Goal: Use online tool/utility: Utilize a website feature to perform a specific function

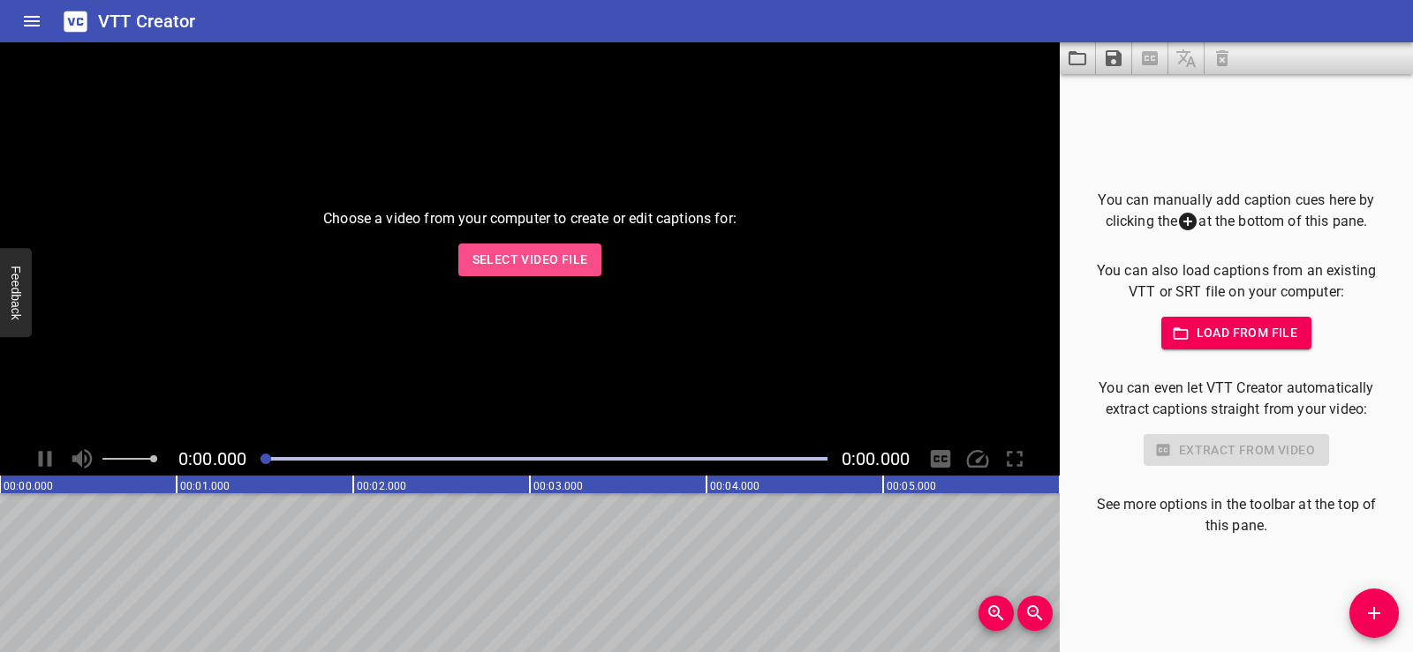
click at [516, 262] on span "Select Video File" at bounding box center [530, 260] width 116 height 22
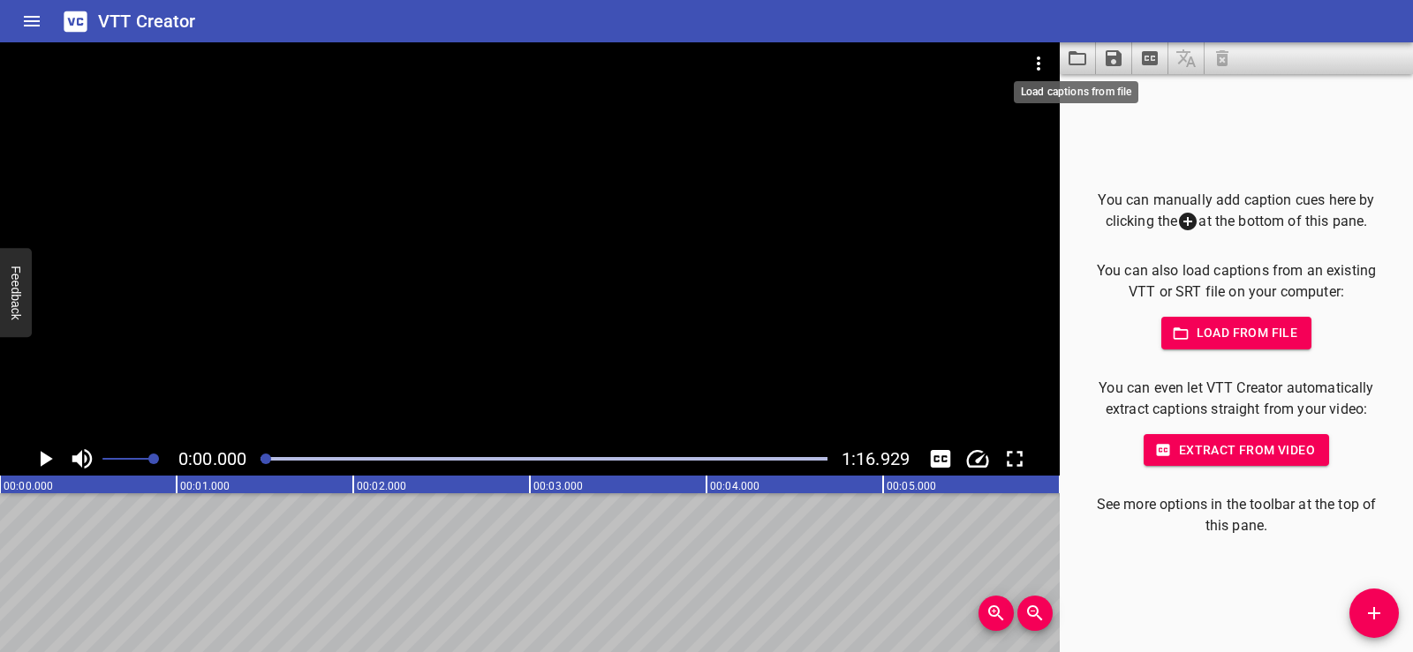
click at [1081, 54] on icon "Load captions from file" at bounding box center [1077, 58] width 18 height 14
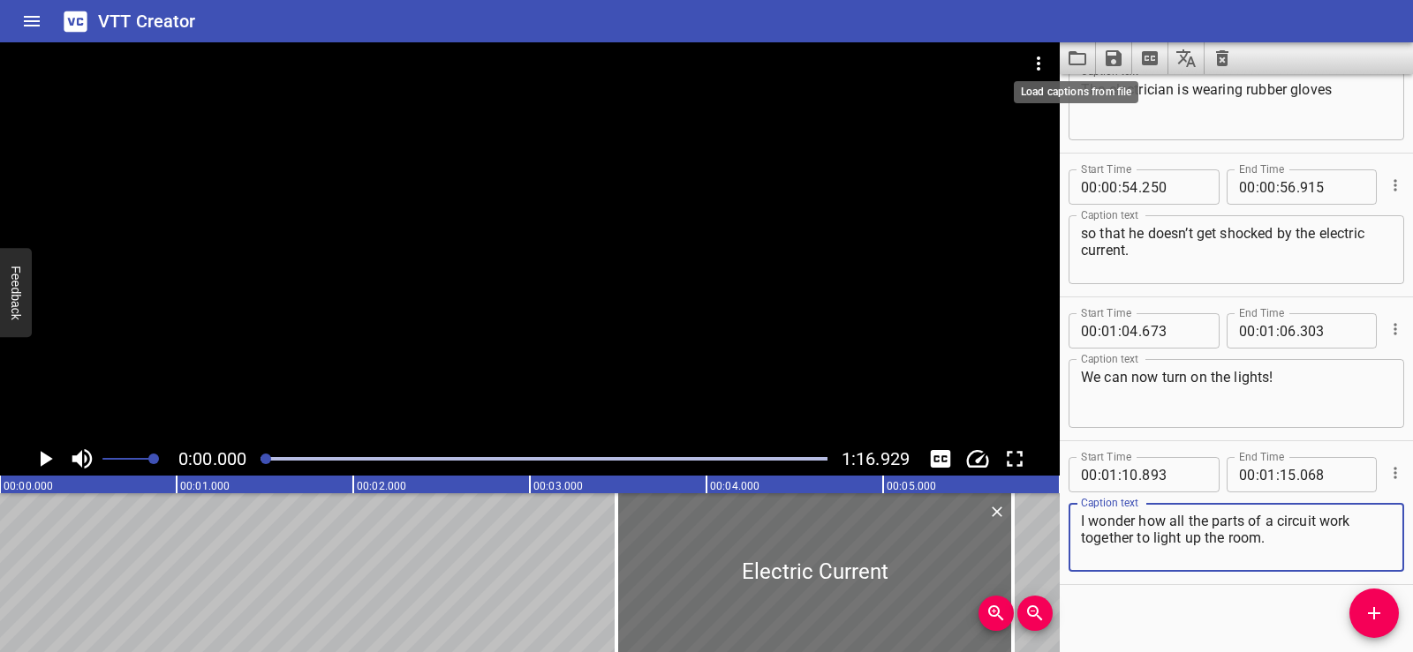
scroll to position [1088, 0]
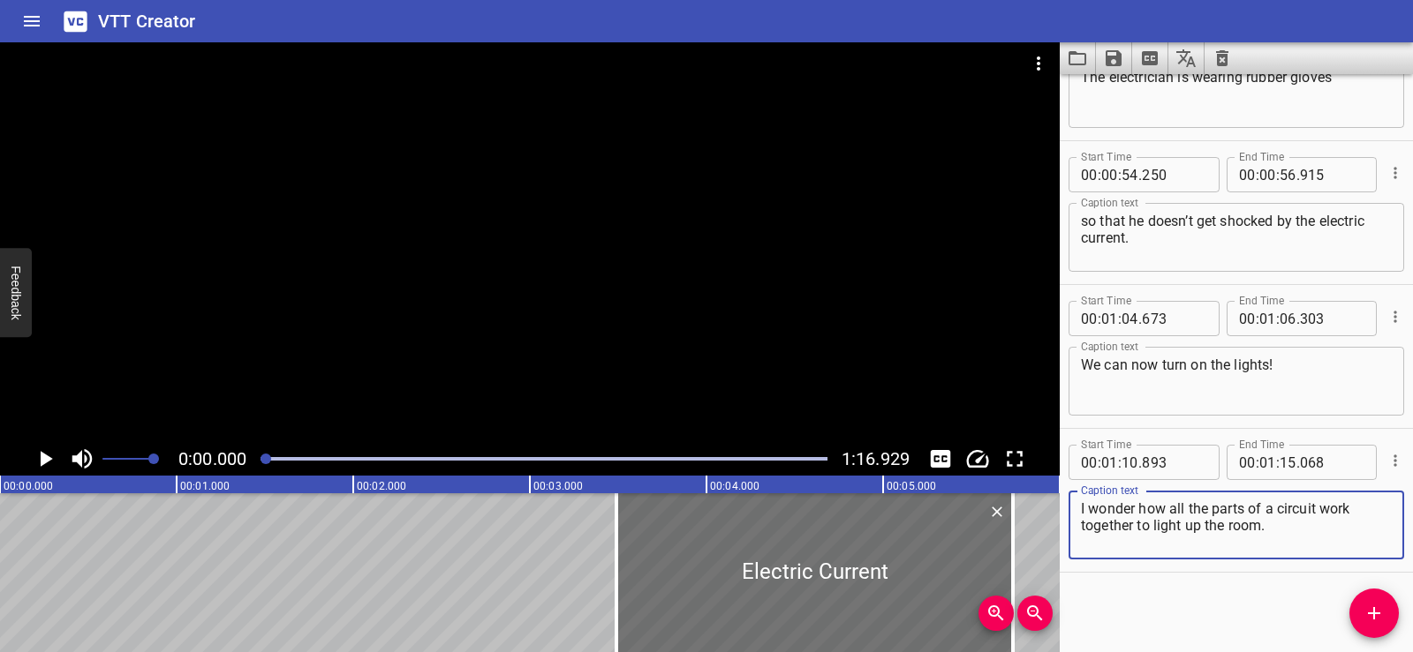
click at [41, 461] on icon "Play/Pause" at bounding box center [47, 459] width 12 height 16
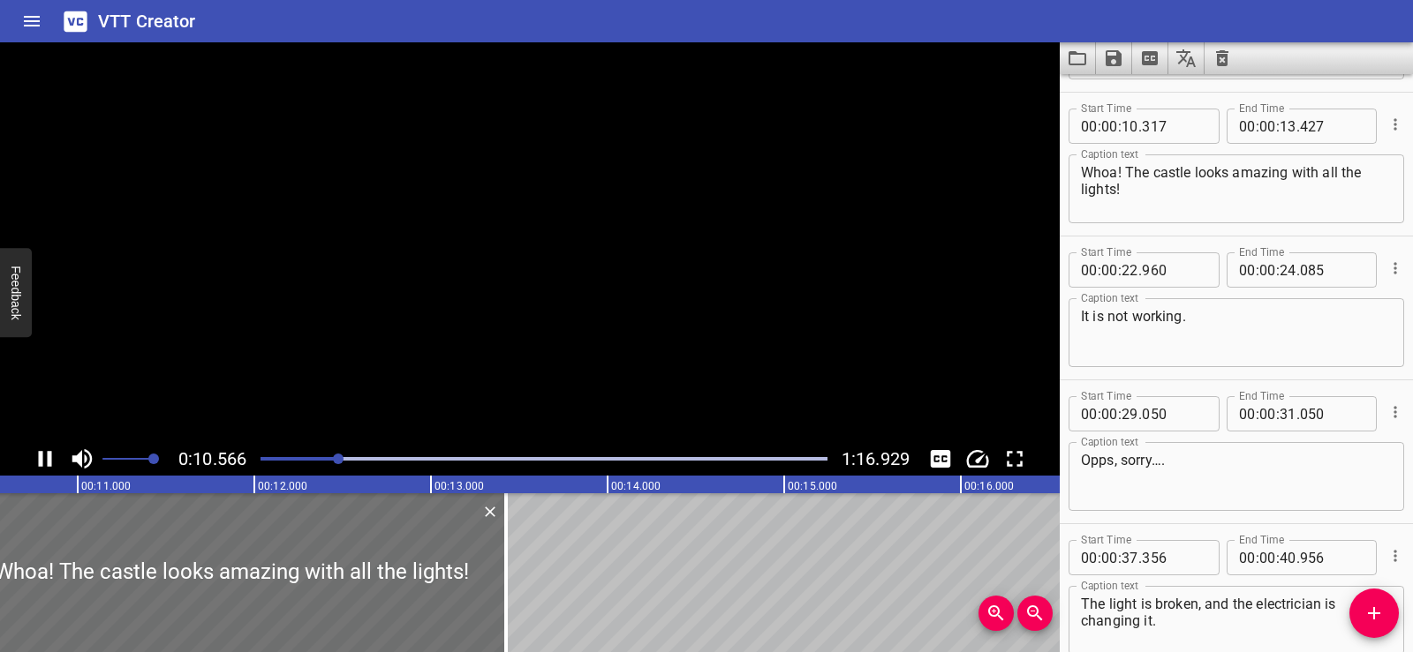
scroll to position [144, 0]
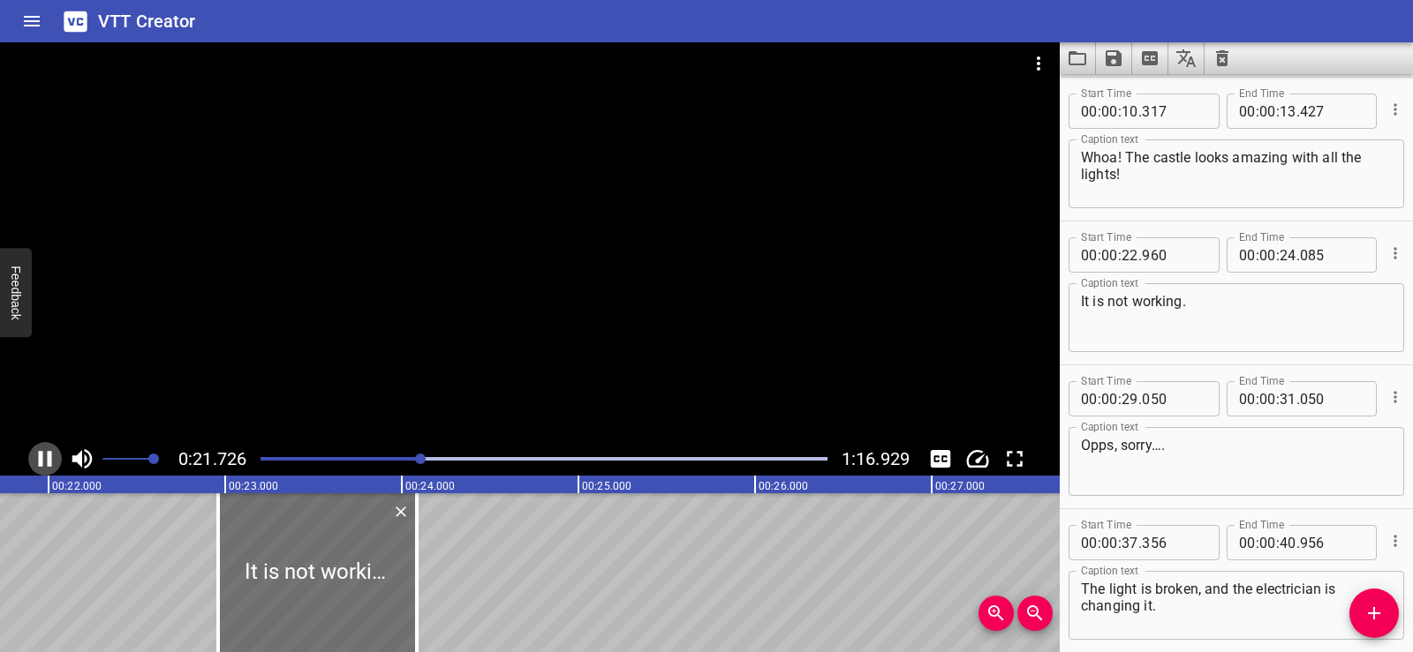
click at [47, 455] on icon "Play/Pause" at bounding box center [45, 459] width 26 height 26
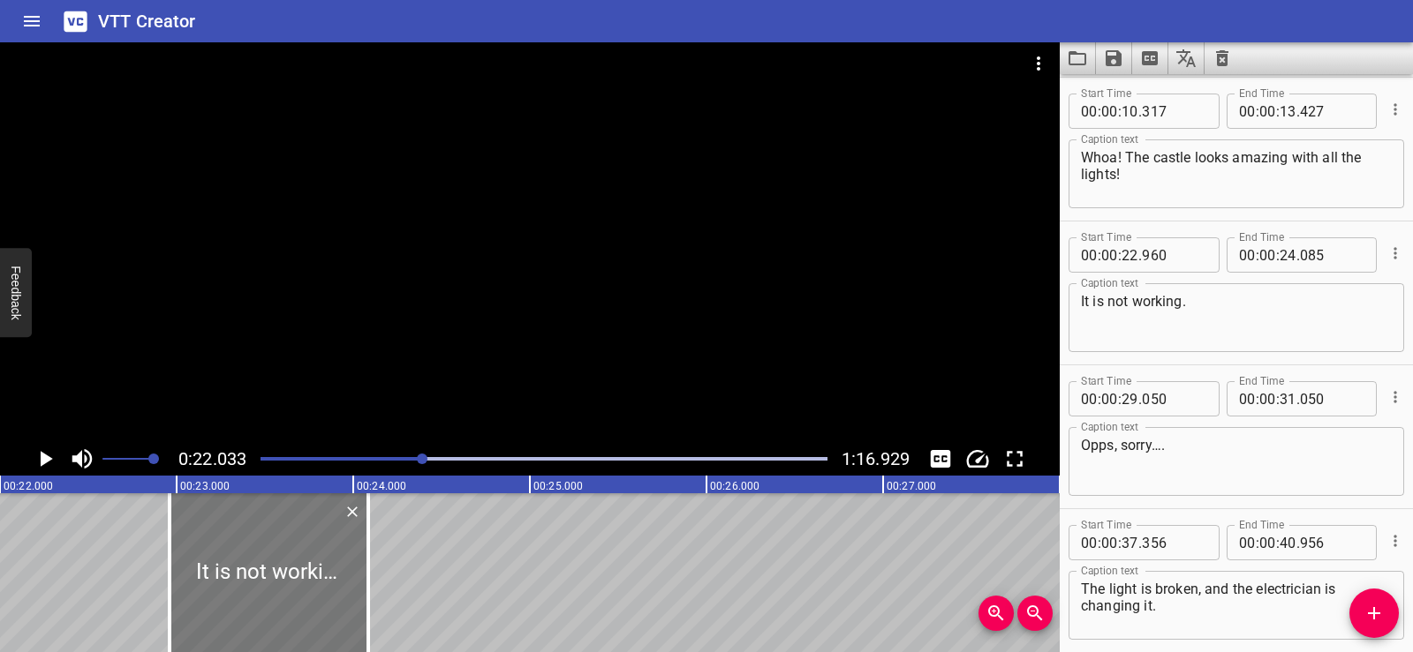
scroll to position [0, 3891]
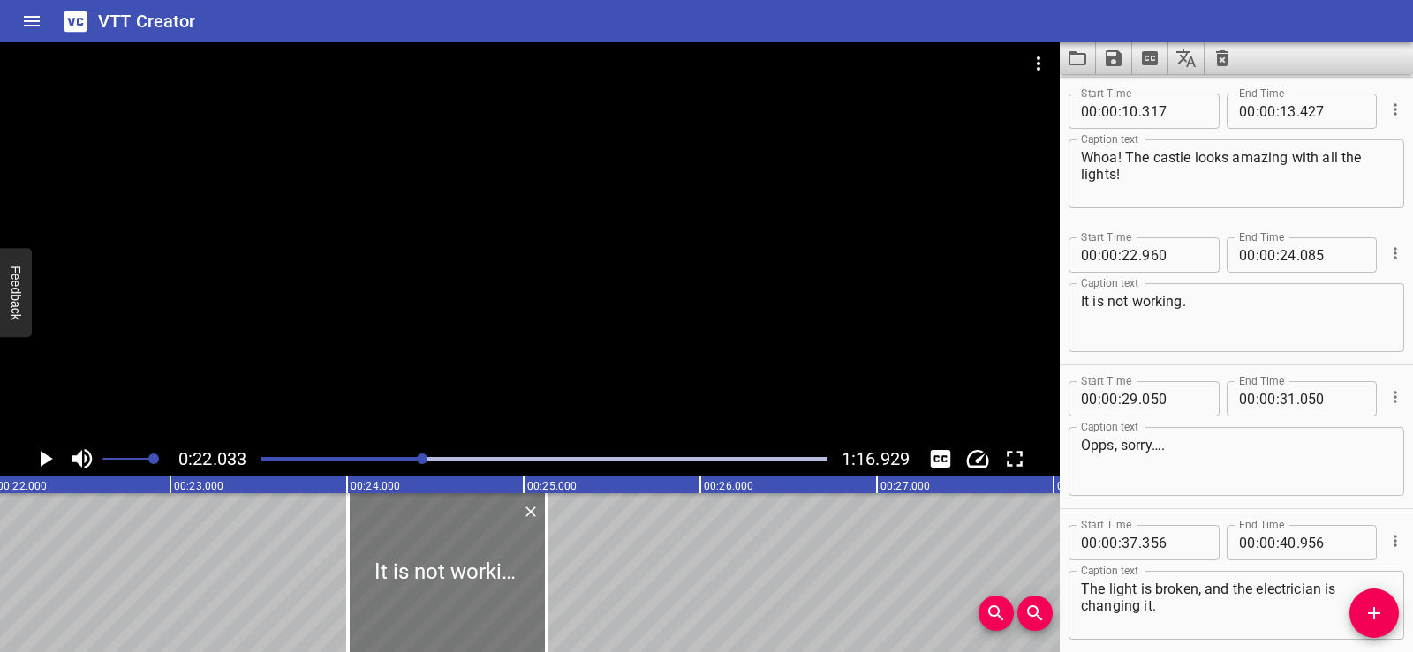
drag, startPoint x: 230, startPoint y: 578, endPoint x: 415, endPoint y: 598, distance: 185.5
click at [415, 598] on div at bounding box center [447, 573] width 199 height 159
type input "24"
type input "005"
type input "25"
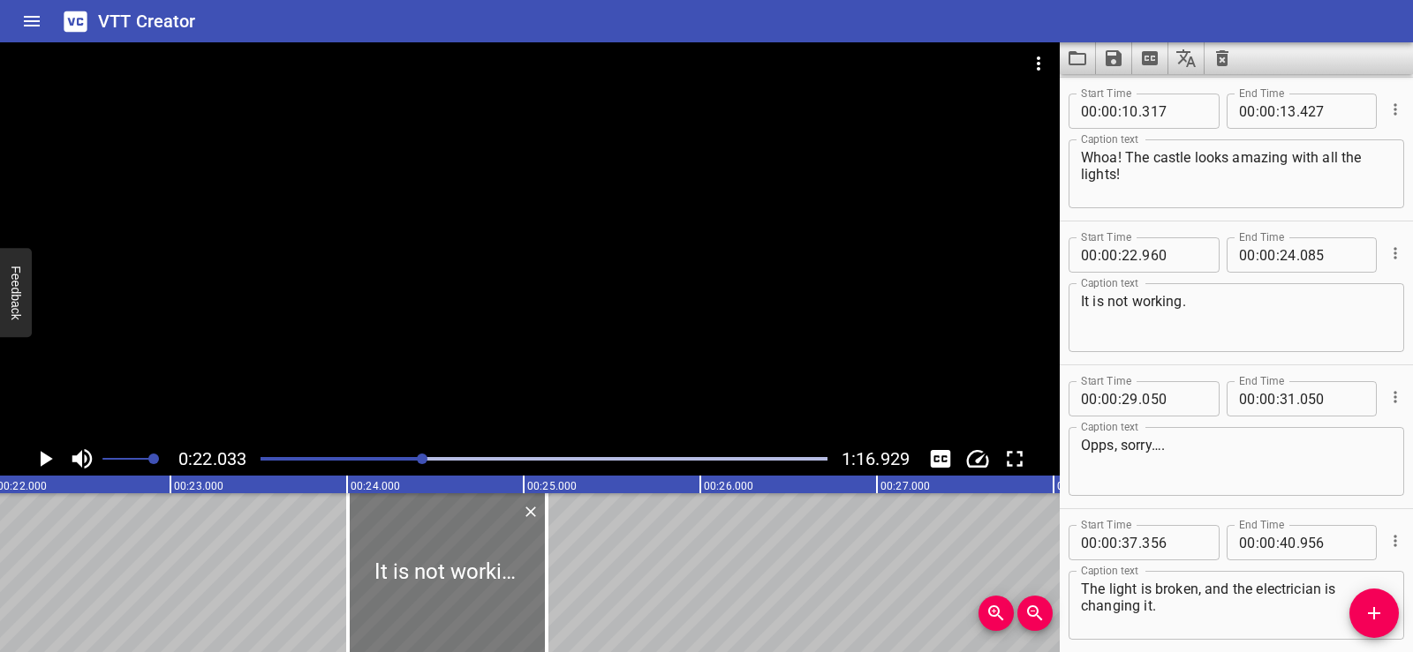
type input "130"
click at [47, 458] on icon "Play/Pause" at bounding box center [47, 459] width 12 height 16
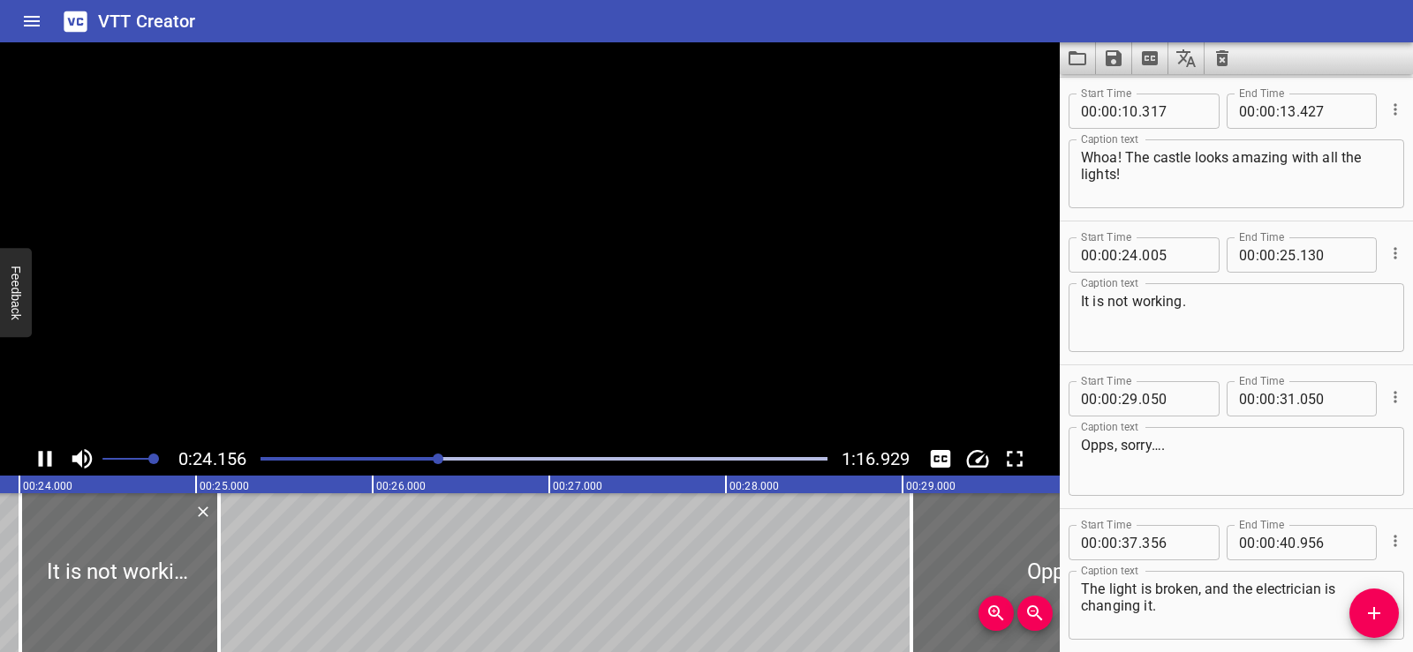
scroll to position [288, 0]
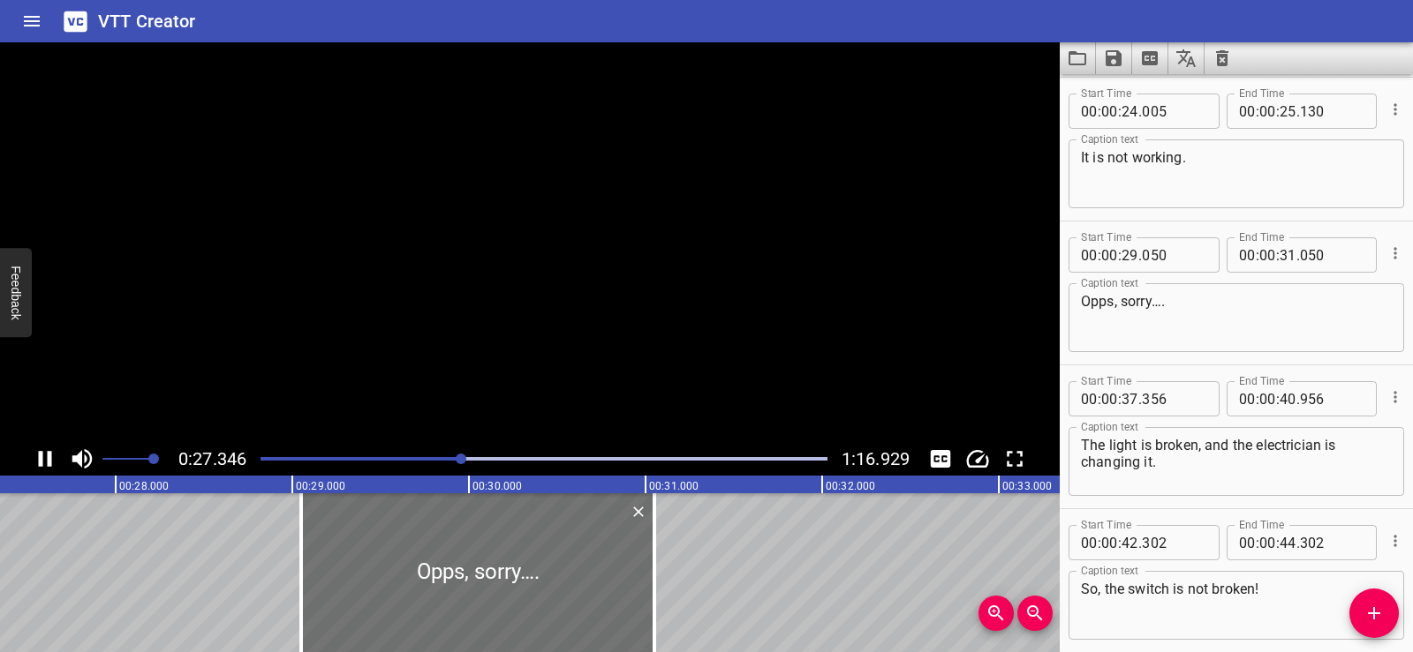
click at [47, 458] on icon "Play/Pause" at bounding box center [45, 459] width 26 height 26
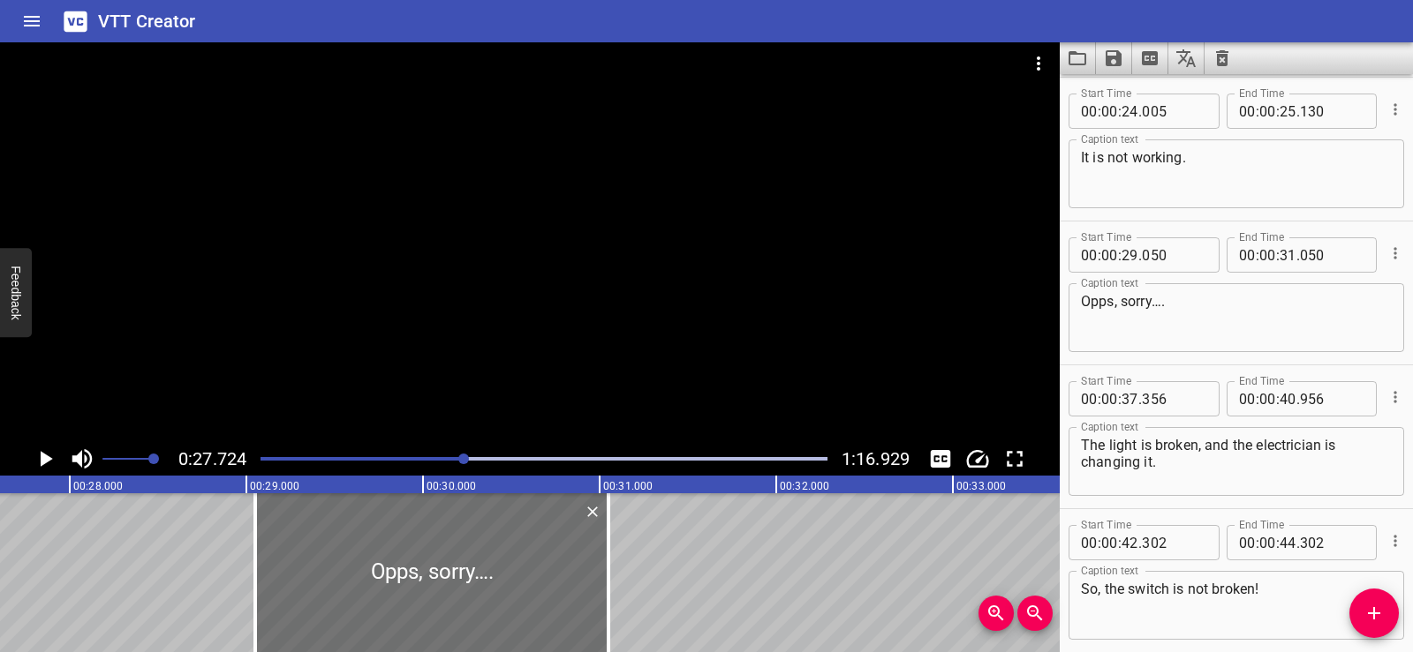
scroll to position [0, 4895]
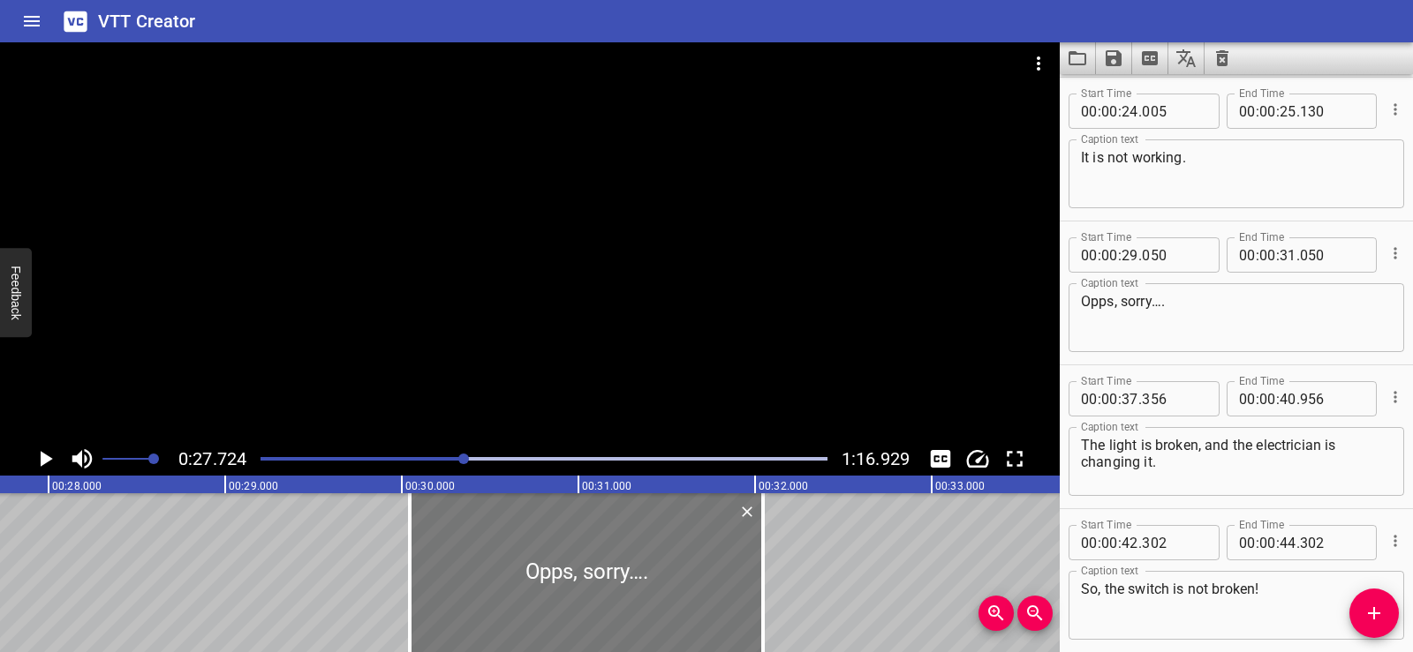
drag, startPoint x: 431, startPoint y: 591, endPoint x: 607, endPoint y: 612, distance: 177.0
click at [607, 612] on div at bounding box center [586, 573] width 353 height 159
type input "30"
type input "045"
type input "32"
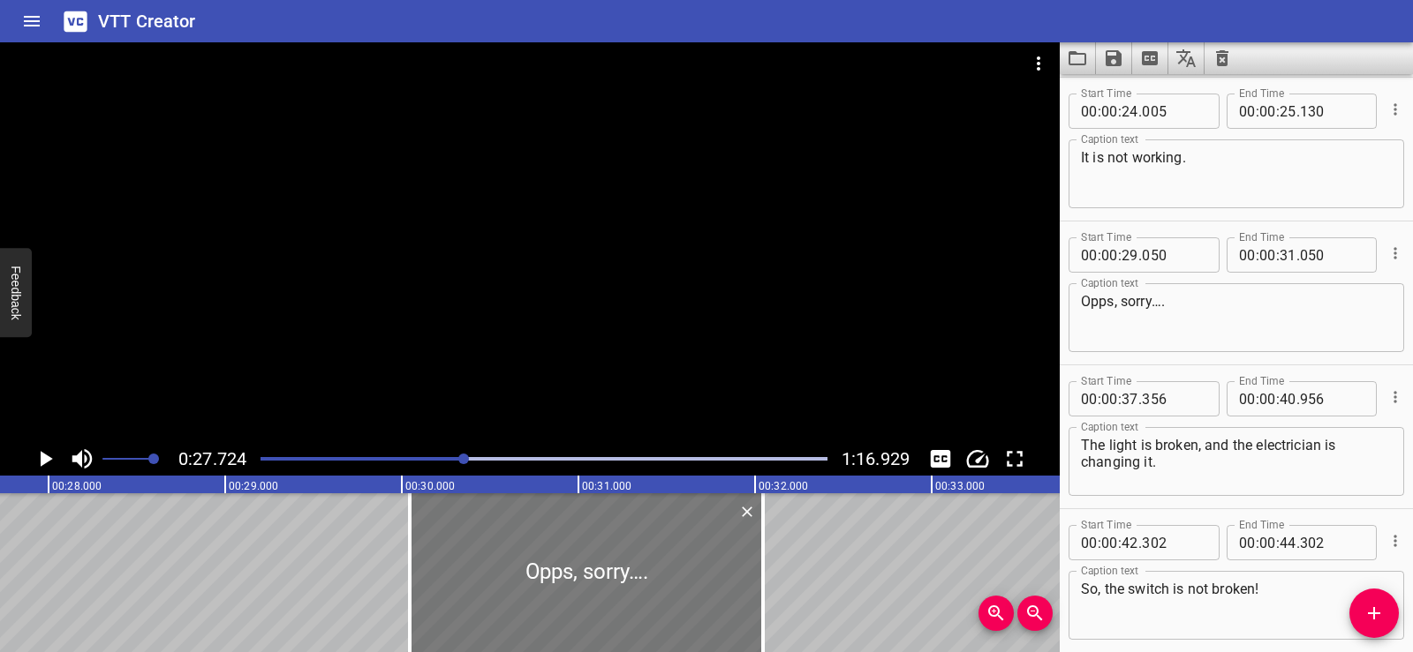
type input "045"
click at [41, 456] on icon "Play/Pause" at bounding box center [47, 459] width 12 height 16
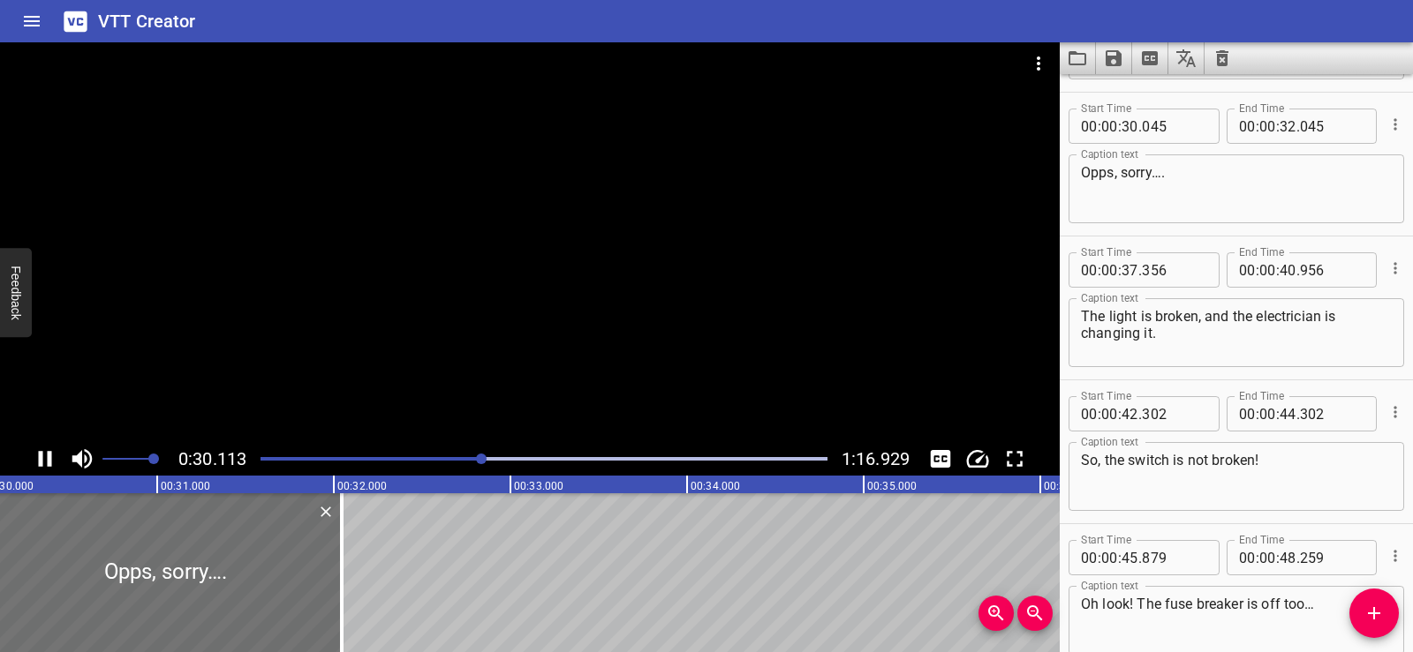
scroll to position [432, 0]
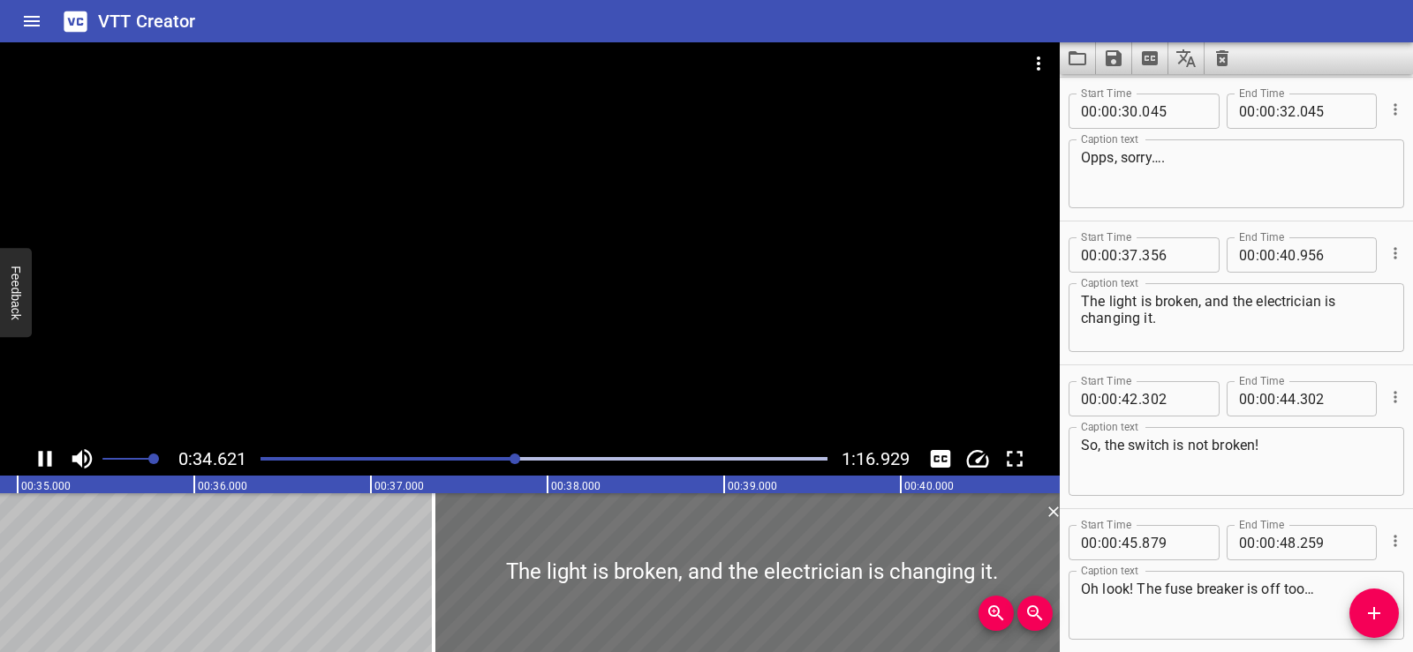
click at [418, 298] on div at bounding box center [529, 242] width 1059 height 400
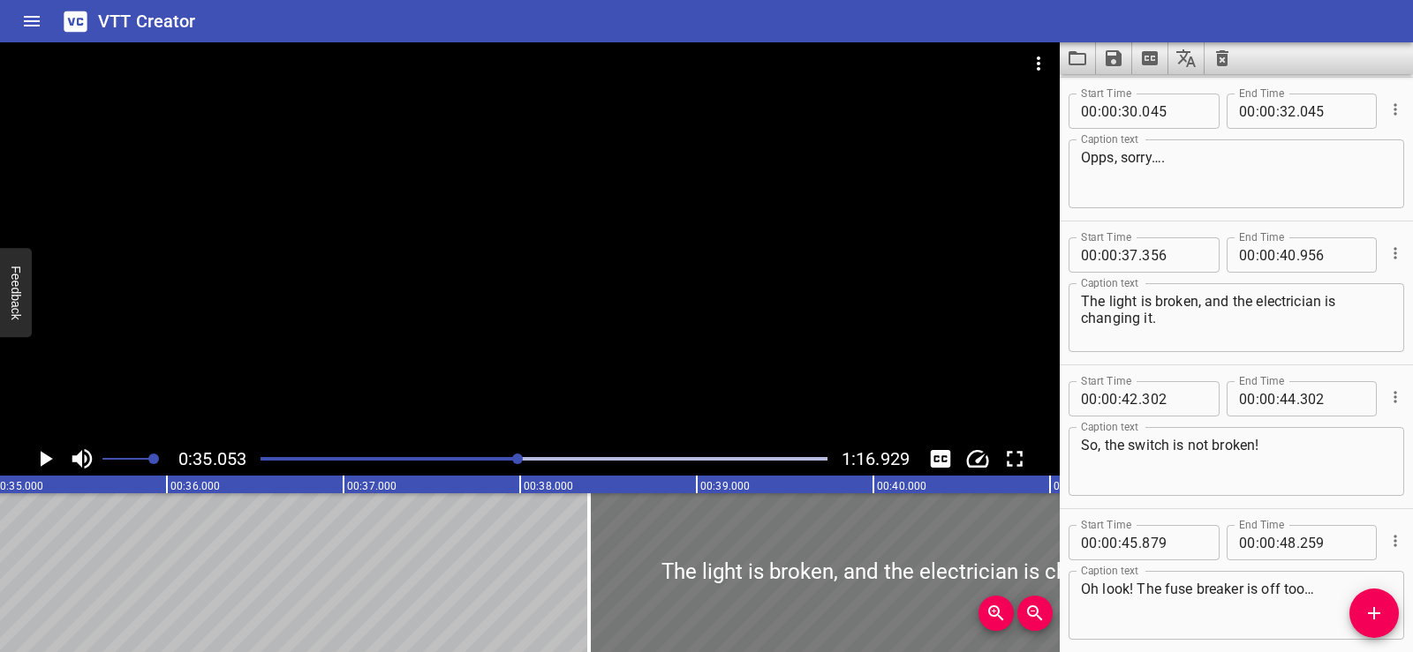
drag, startPoint x: 599, startPoint y: 555, endPoint x: 781, endPoint y: 562, distance: 182.9
click at [781, 562] on div at bounding box center [907, 573] width 636 height 159
type input "38"
type input "391"
type input "41"
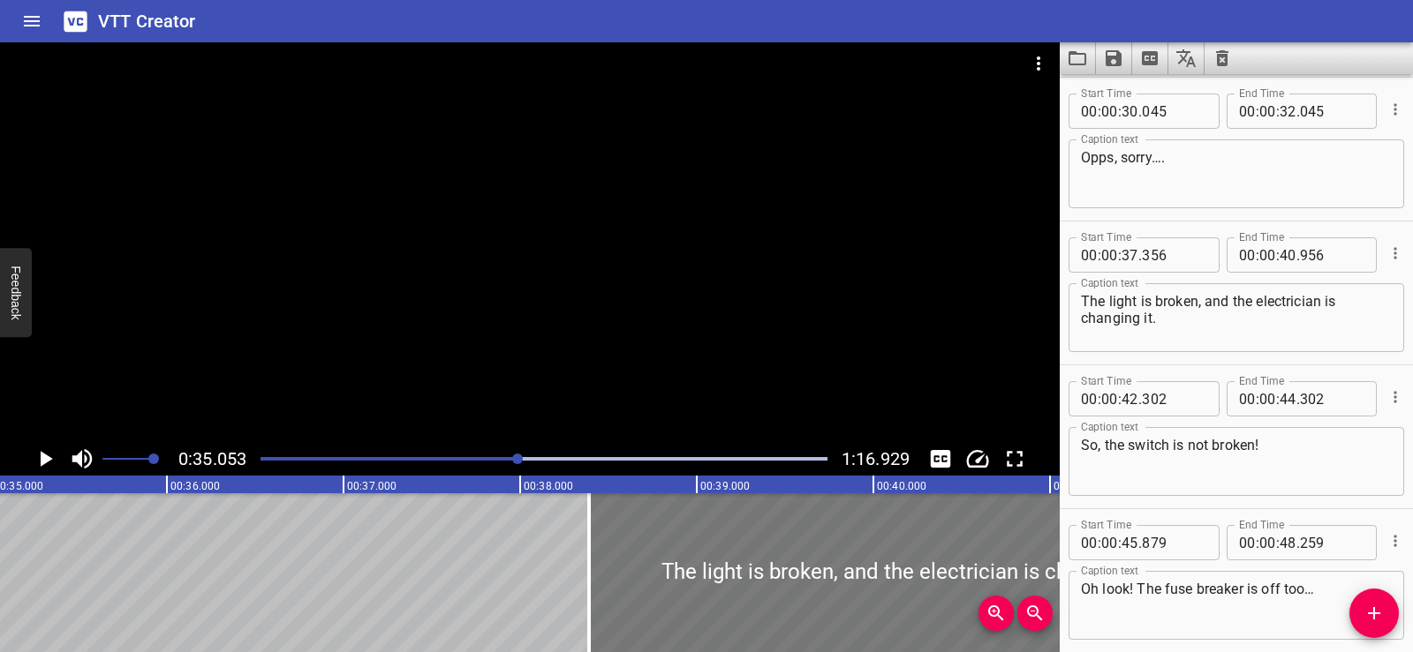
type input "991"
click at [558, 366] on div at bounding box center [529, 242] width 1059 height 400
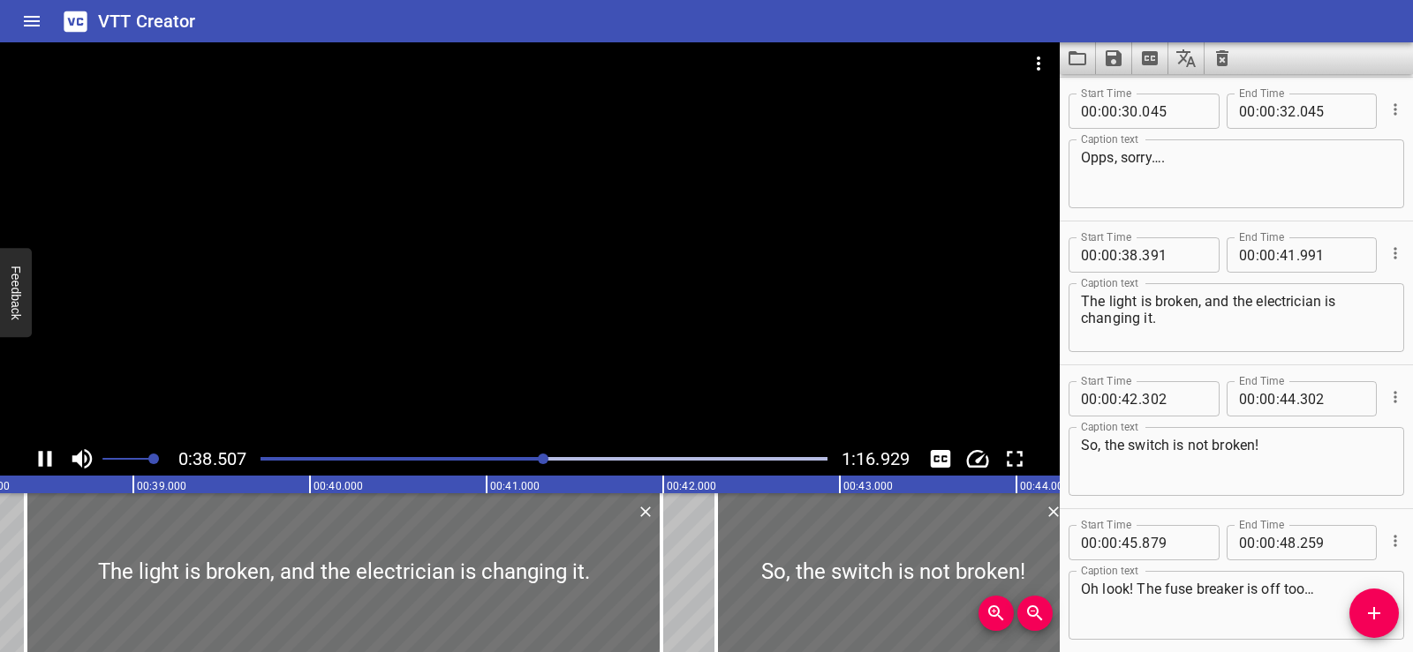
scroll to position [576, 0]
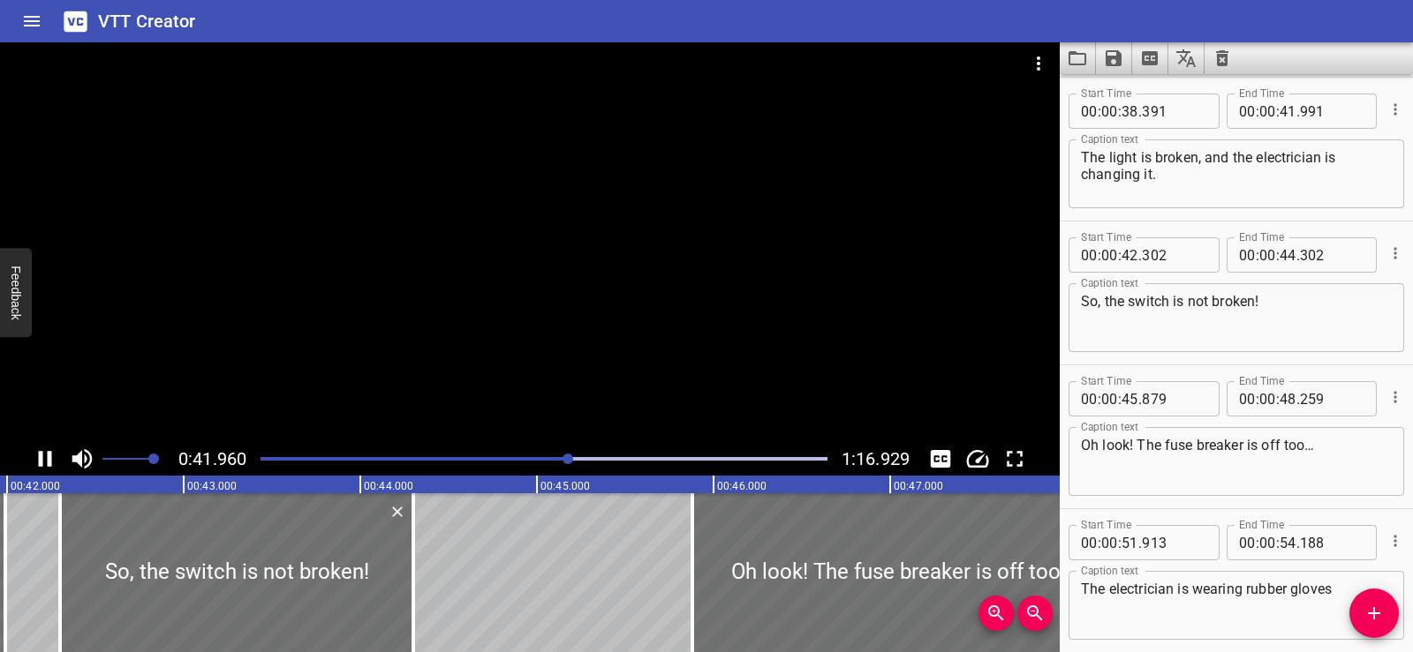
click at [531, 237] on div at bounding box center [529, 242] width 1059 height 400
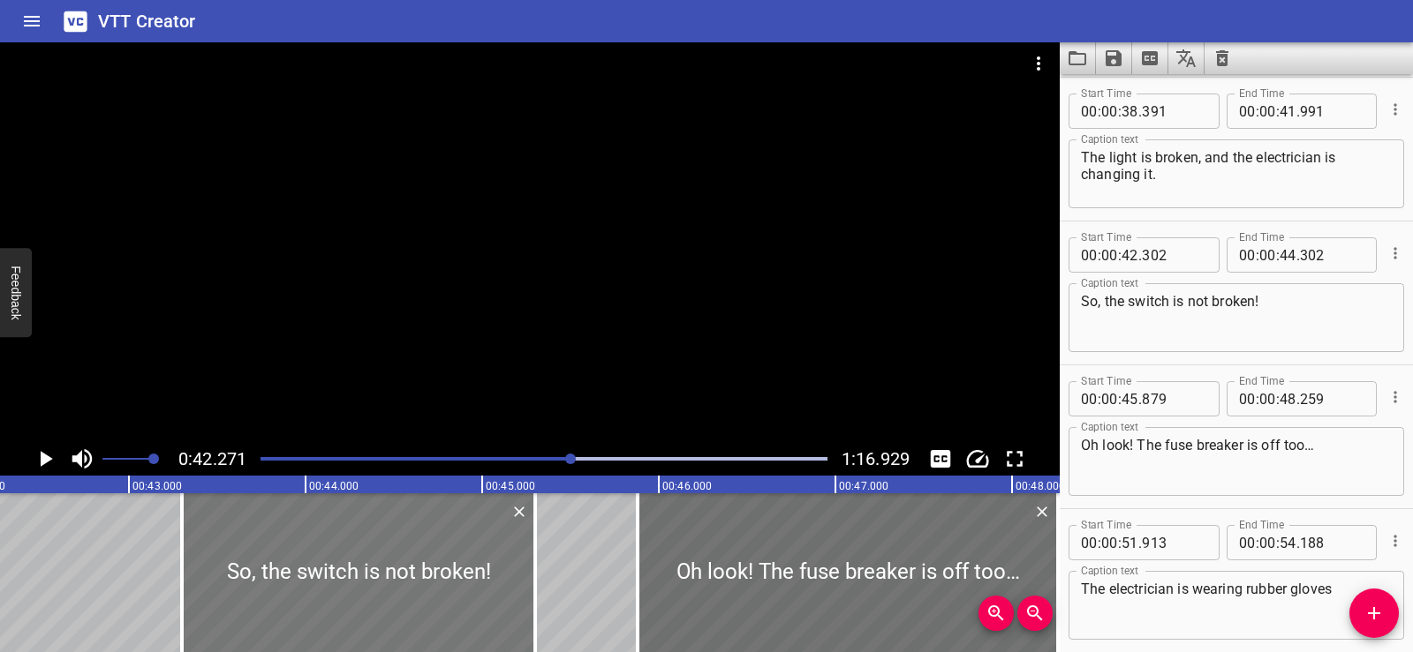
drag, startPoint x: 227, startPoint y: 560, endPoint x: 403, endPoint y: 588, distance: 178.8
click at [403, 588] on div at bounding box center [358, 573] width 353 height 159
type input "43"
type input "45"
click at [534, 287] on div at bounding box center [529, 242] width 1059 height 400
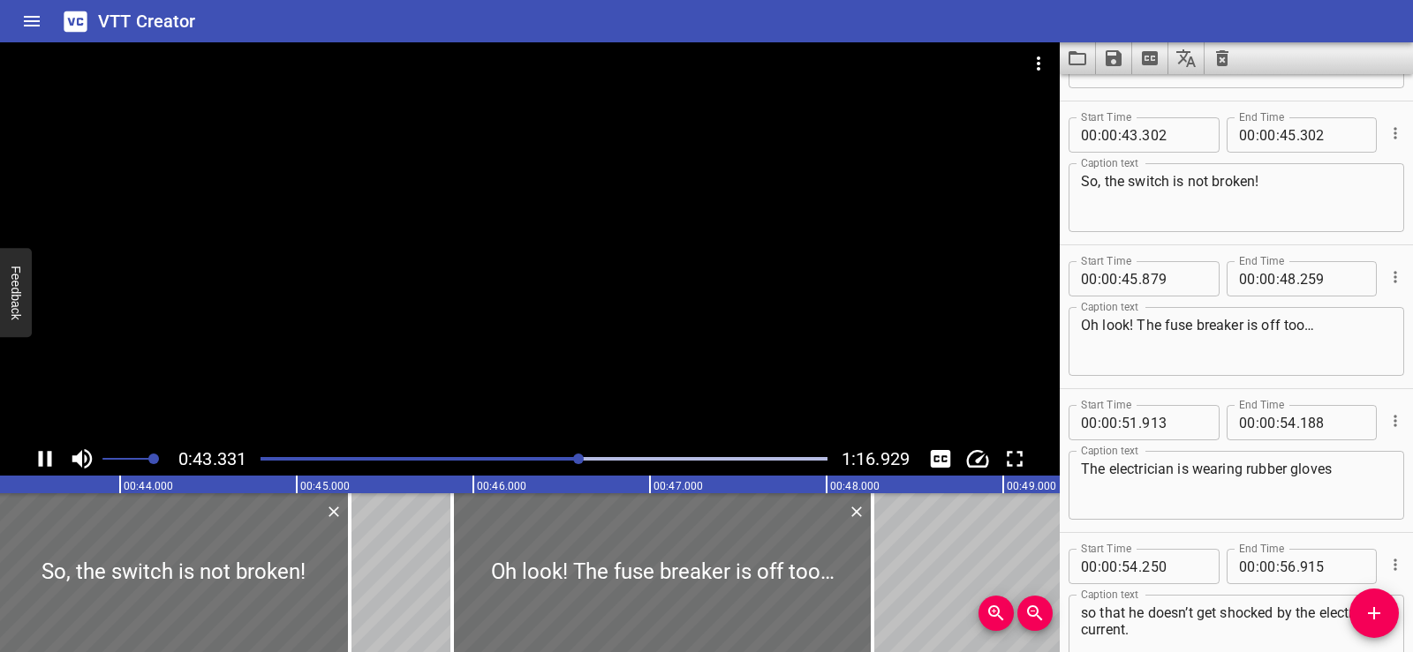
scroll to position [720, 0]
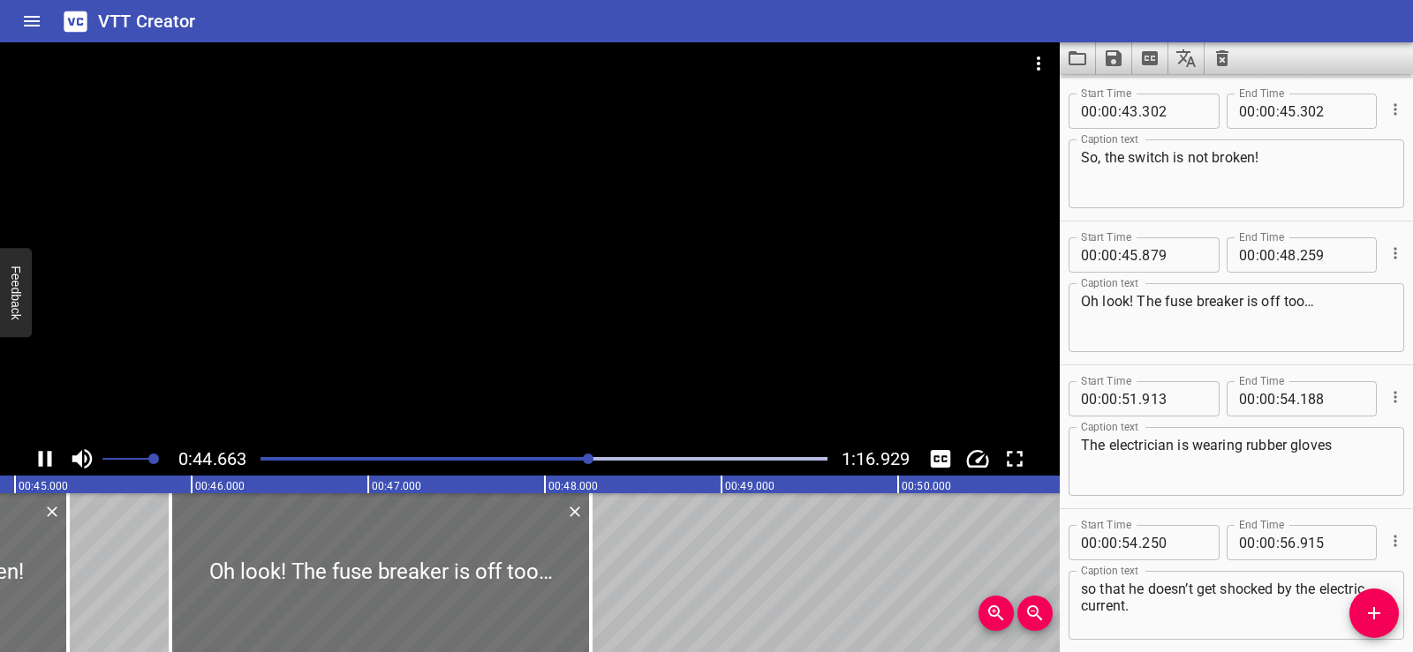
click at [569, 192] on div at bounding box center [529, 242] width 1059 height 400
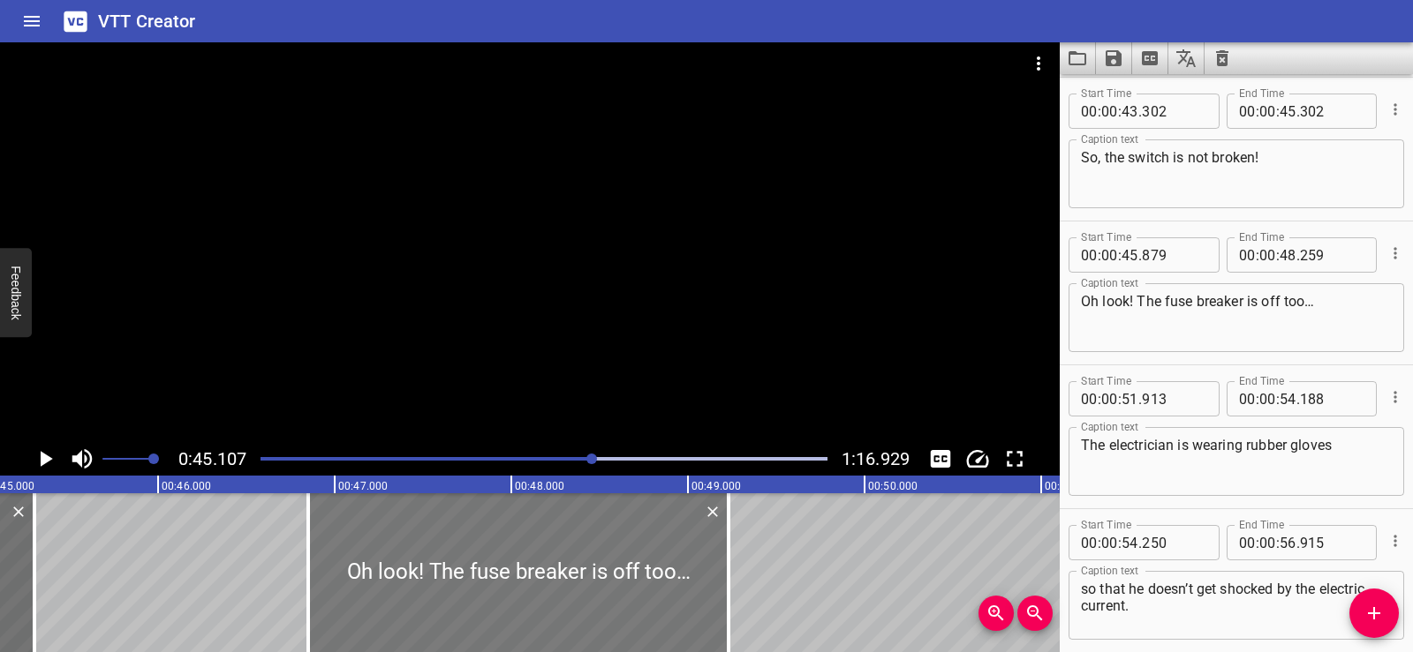
drag, startPoint x: 505, startPoint y: 573, endPoint x: 569, endPoint y: 572, distance: 63.6
click at [569, 572] on div at bounding box center [518, 573] width 420 height 159
type input "46"
type input "849"
type input "49"
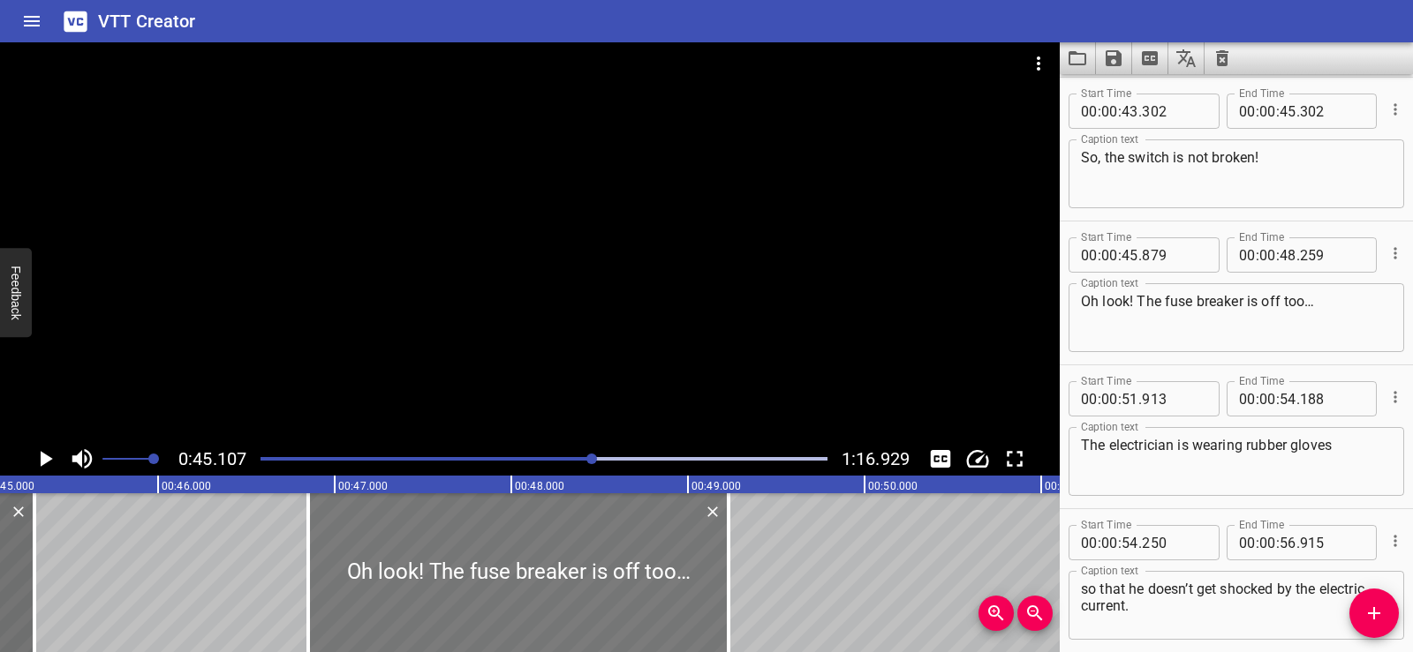
type input "229"
click at [567, 237] on div at bounding box center [529, 242] width 1059 height 400
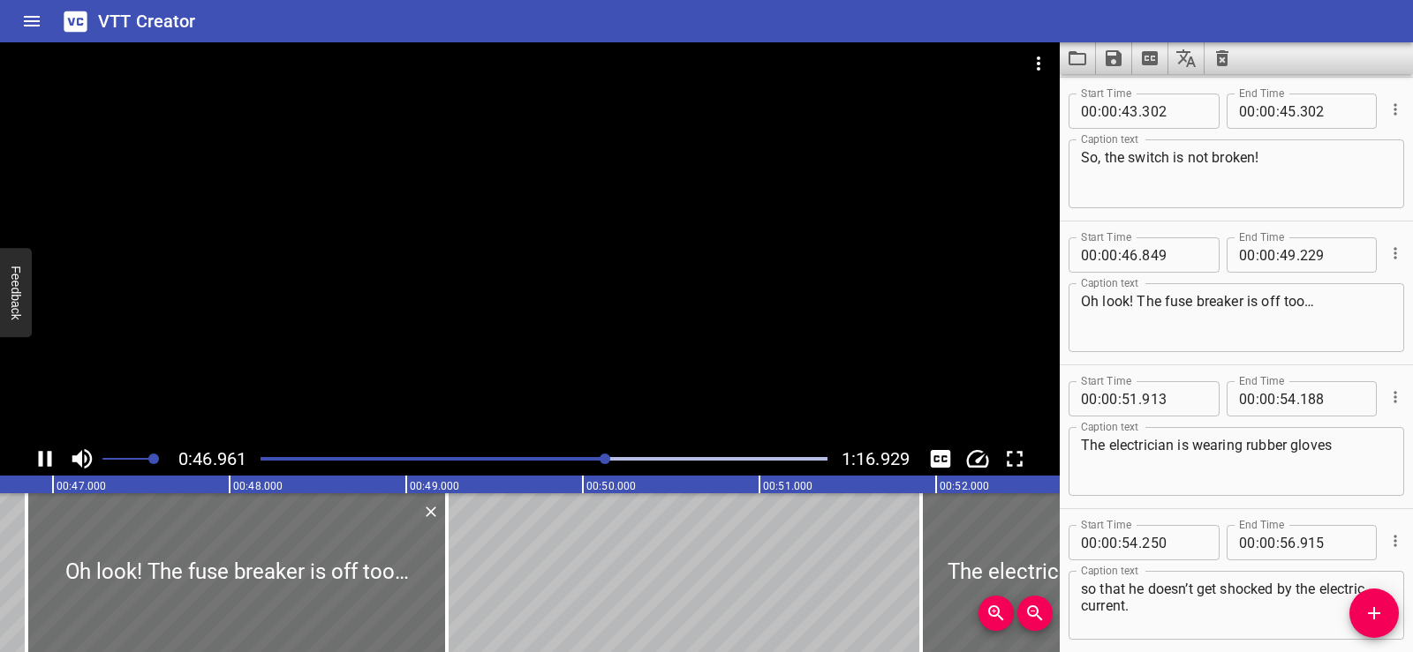
scroll to position [863, 0]
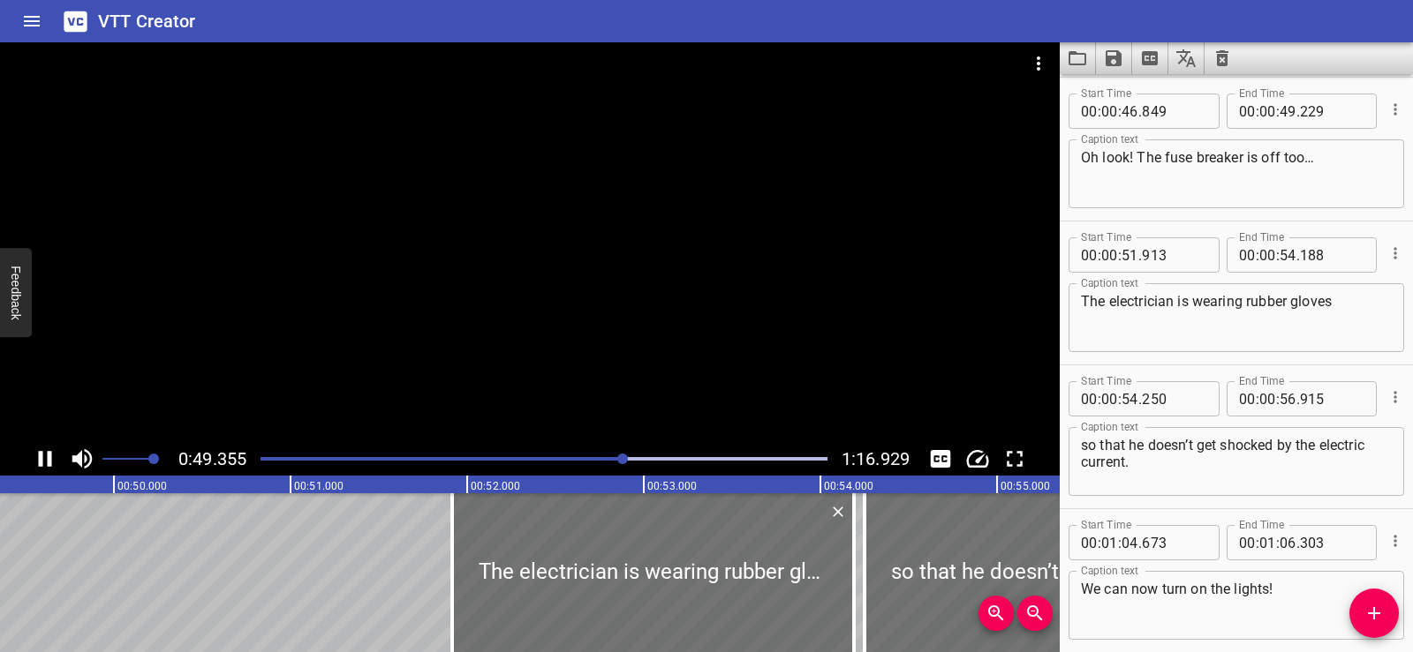
click at [531, 262] on div at bounding box center [529, 242] width 1059 height 400
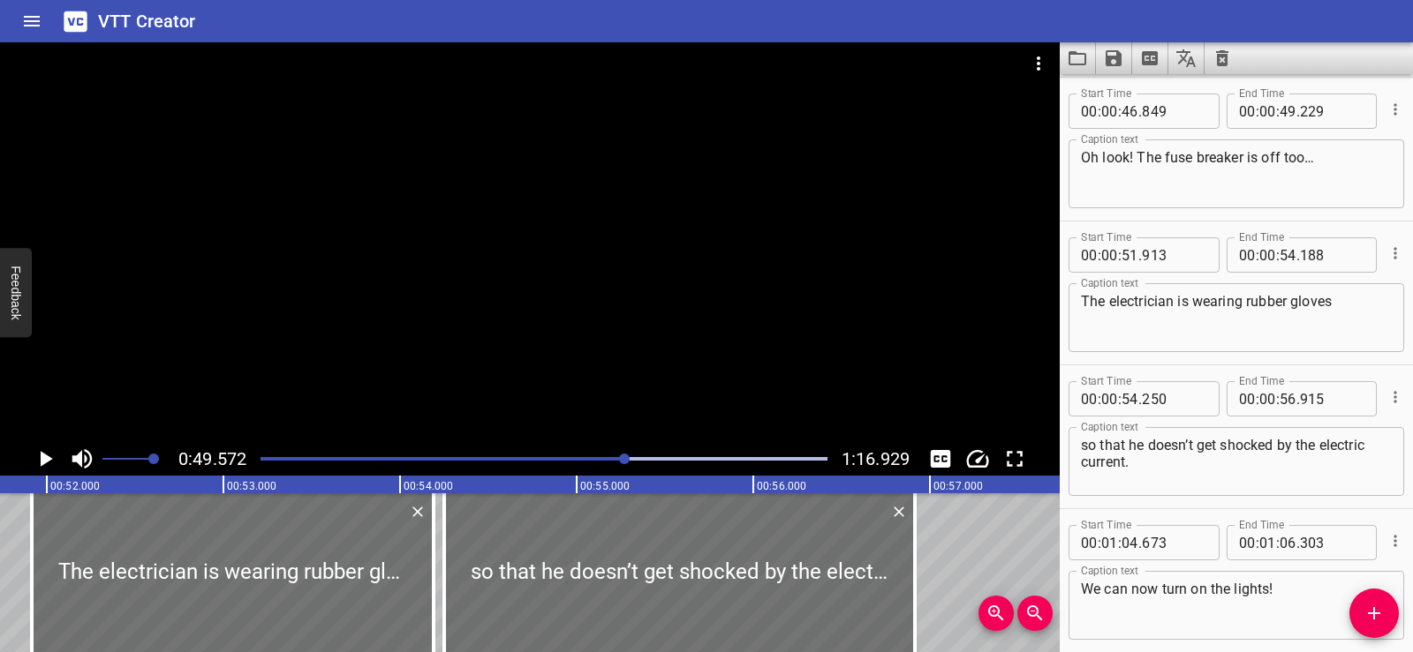
scroll to position [0, 9153]
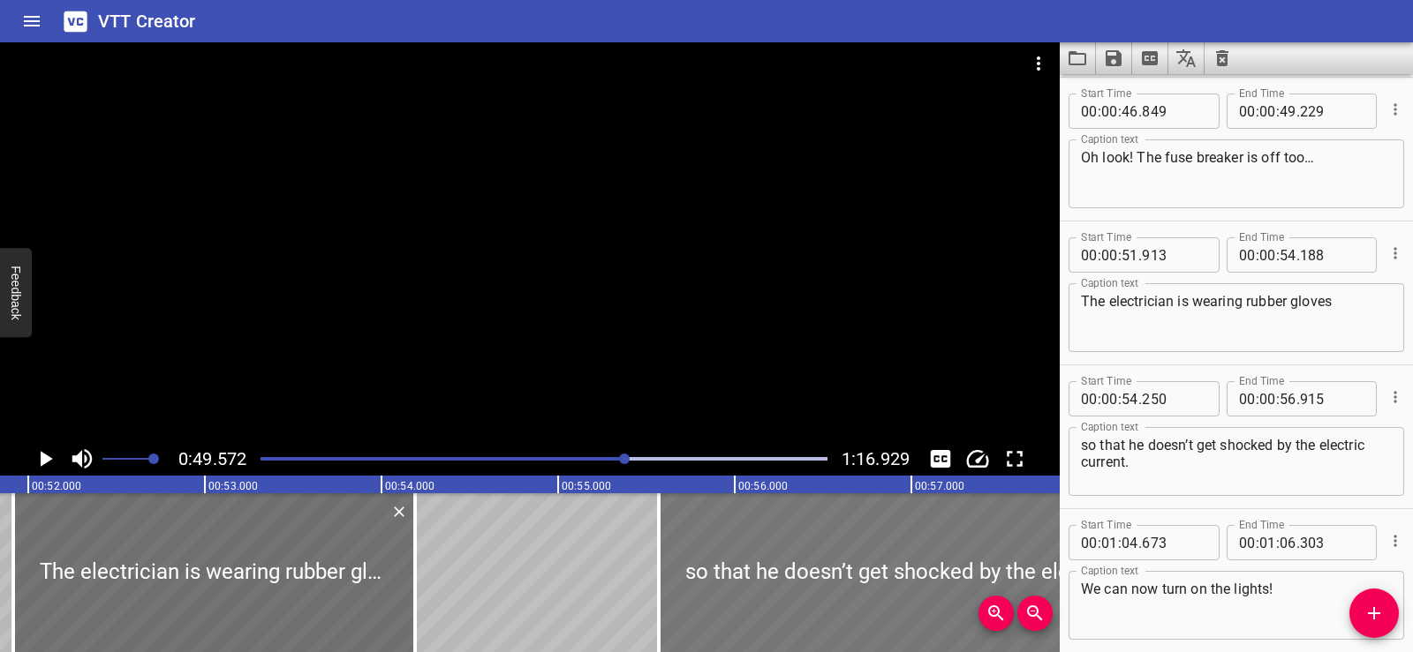
drag, startPoint x: 629, startPoint y: 565, endPoint x: 844, endPoint y: 575, distance: 214.8
click at [863, 575] on div at bounding box center [894, 573] width 471 height 159
type input "55"
type input "575"
type input "58"
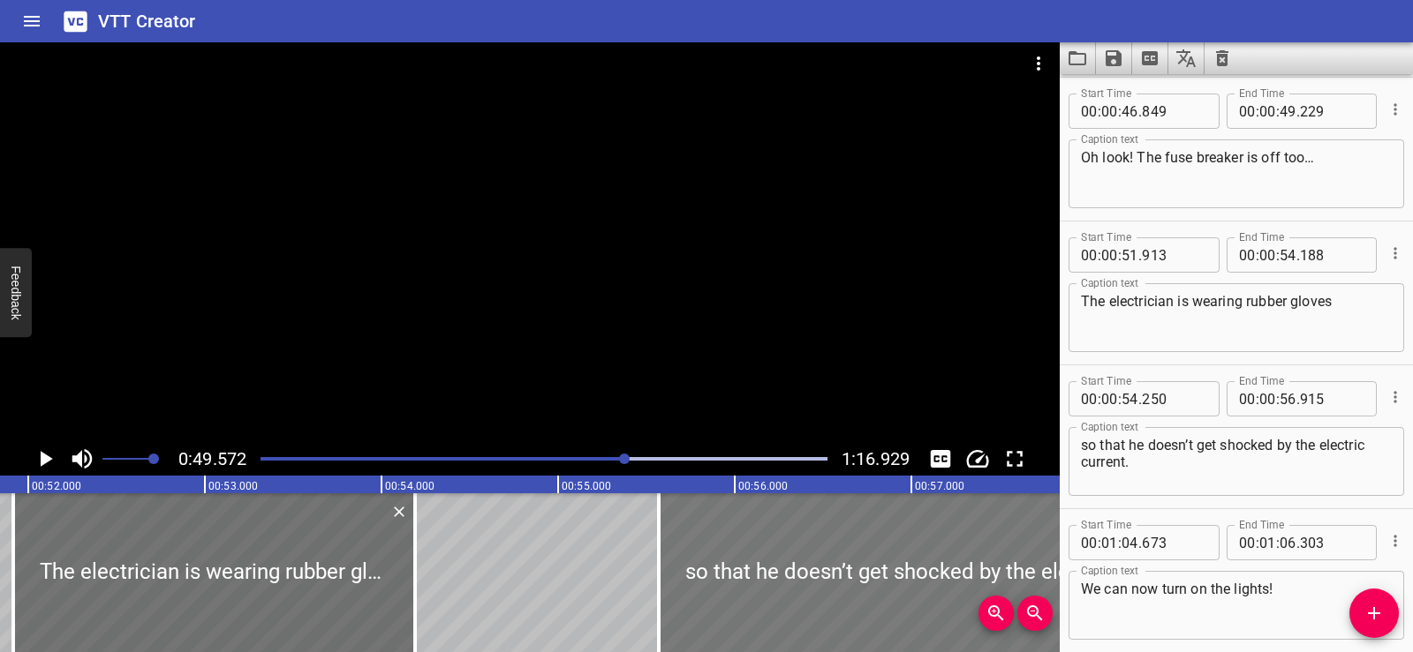
type input "240"
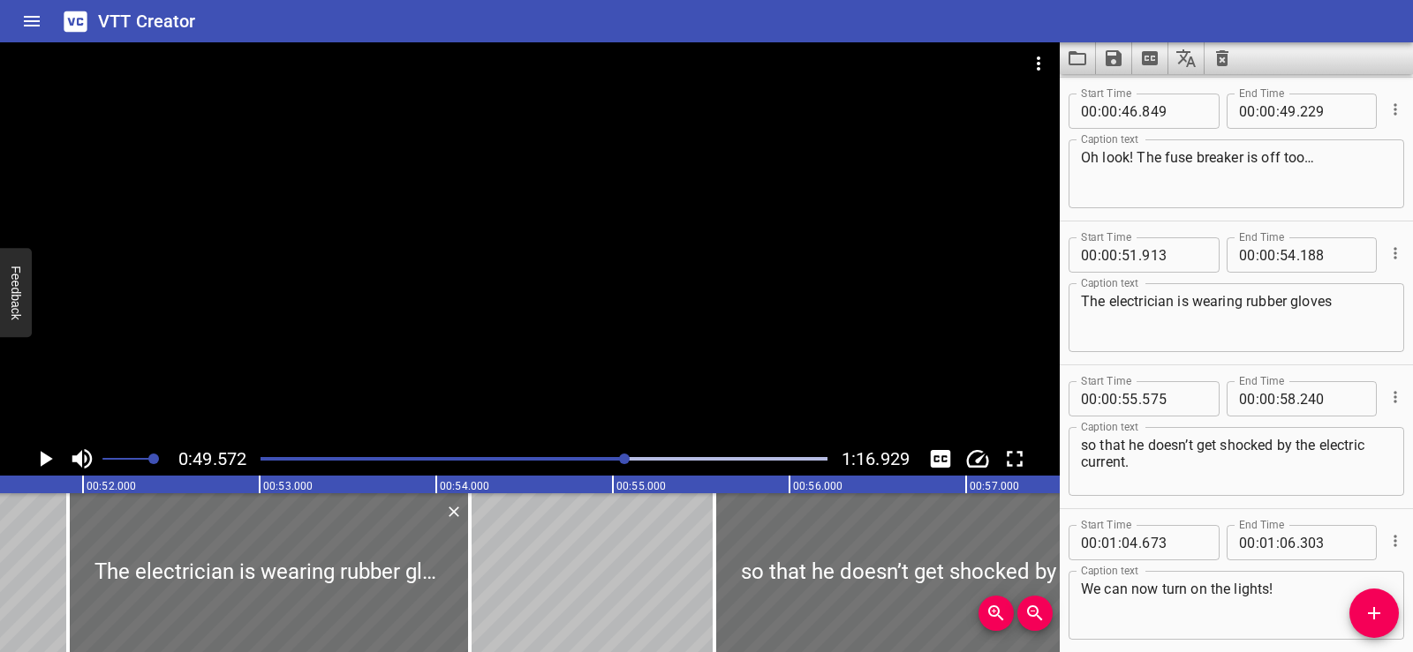
scroll to position [0, 9135]
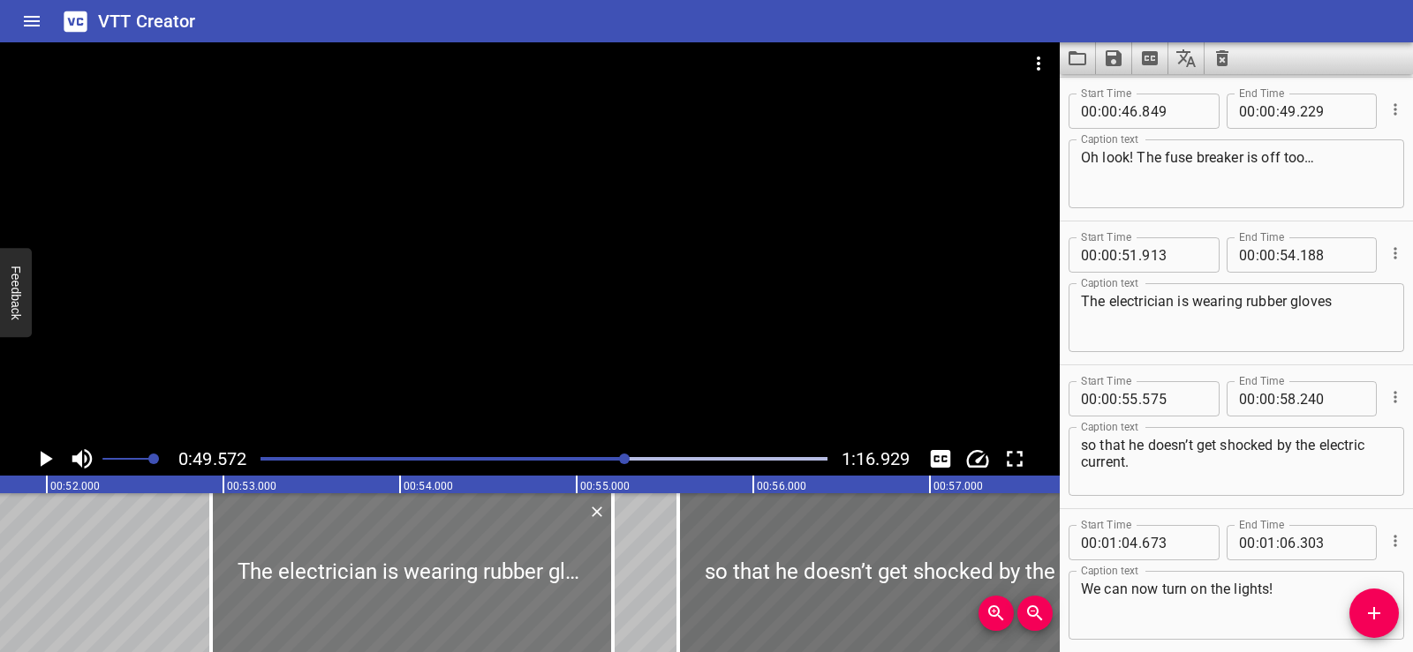
drag, startPoint x: 215, startPoint y: 589, endPoint x: 369, endPoint y: 594, distance: 154.6
click at [369, 594] on div at bounding box center [412, 573] width 402 height 159
type input "52"
type input "928"
type input "55"
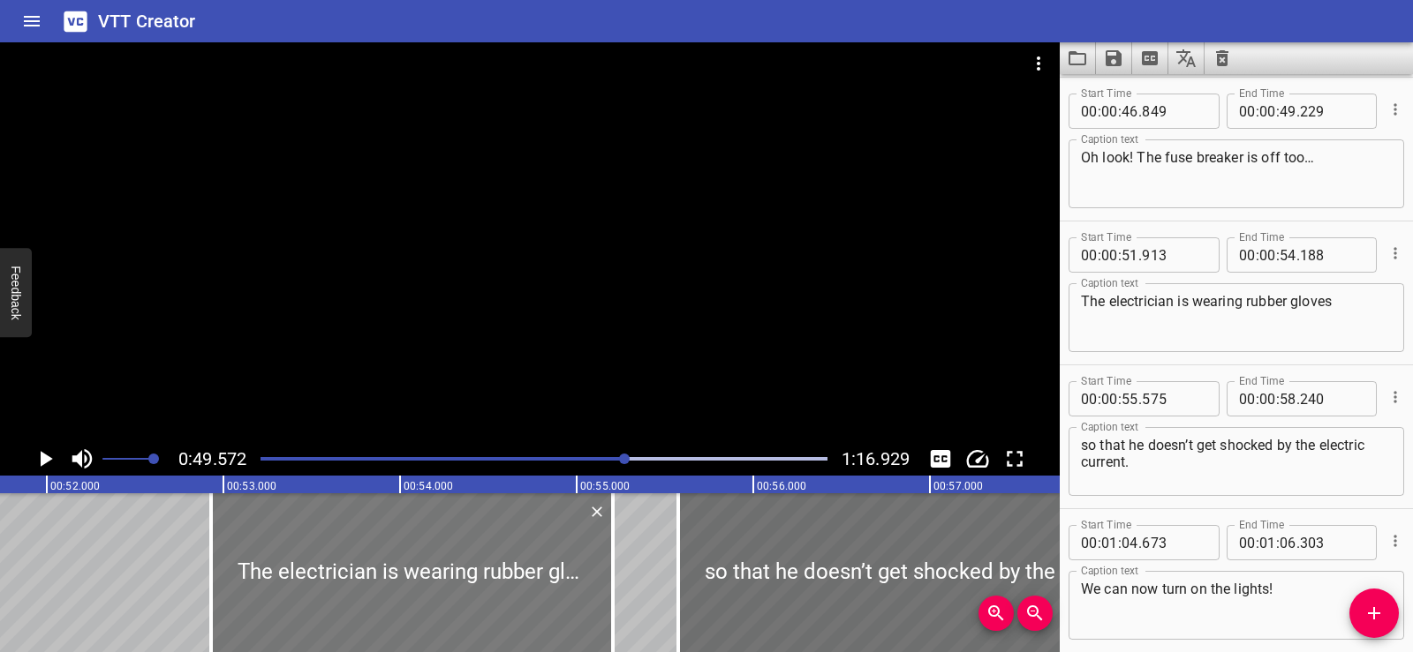
type input "203"
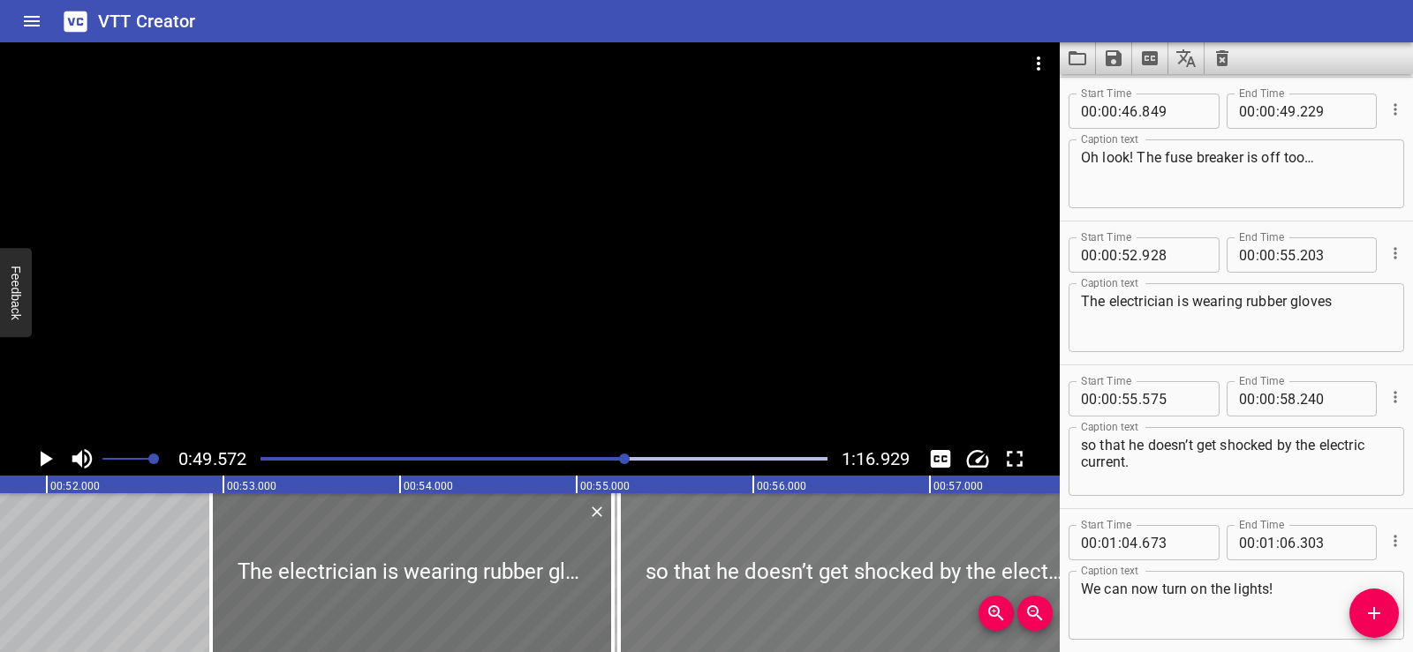
drag, startPoint x: 794, startPoint y: 582, endPoint x: 735, endPoint y: 589, distance: 59.6
click at [735, 589] on div at bounding box center [854, 573] width 471 height 159
type input "240"
type input "57"
type input "905"
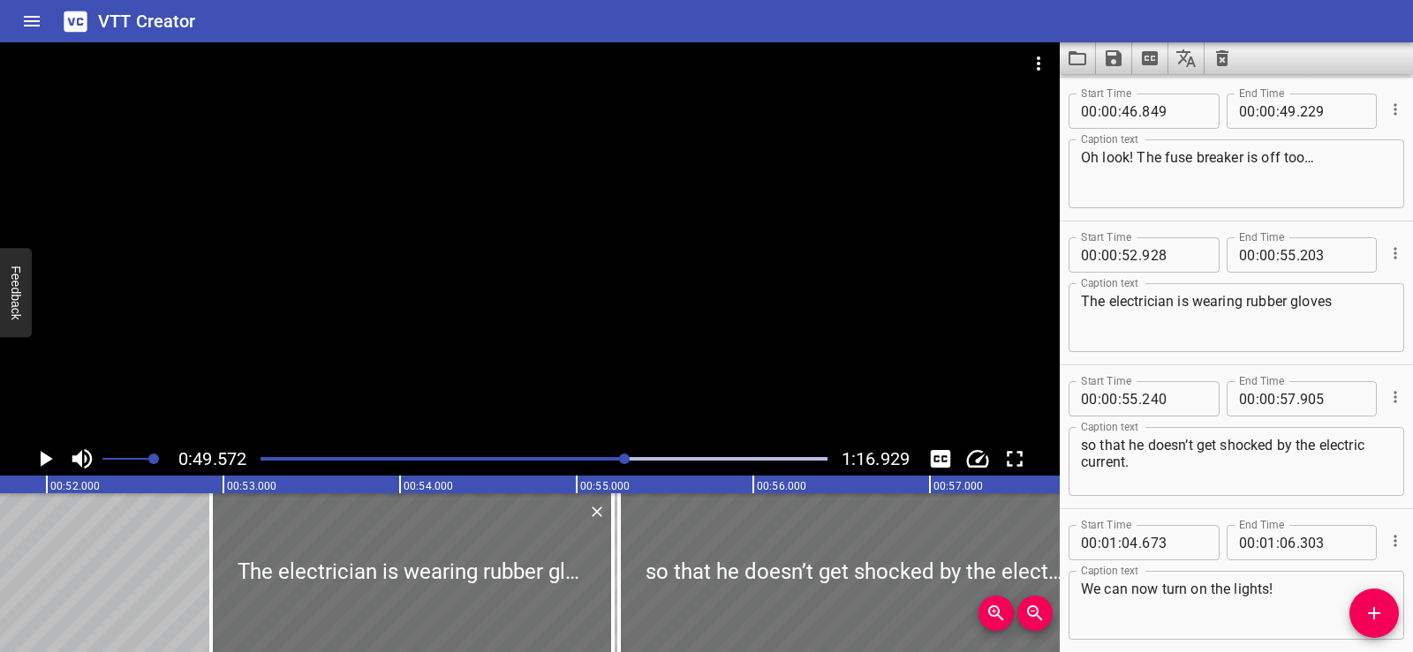
click at [479, 258] on div at bounding box center [529, 242] width 1059 height 400
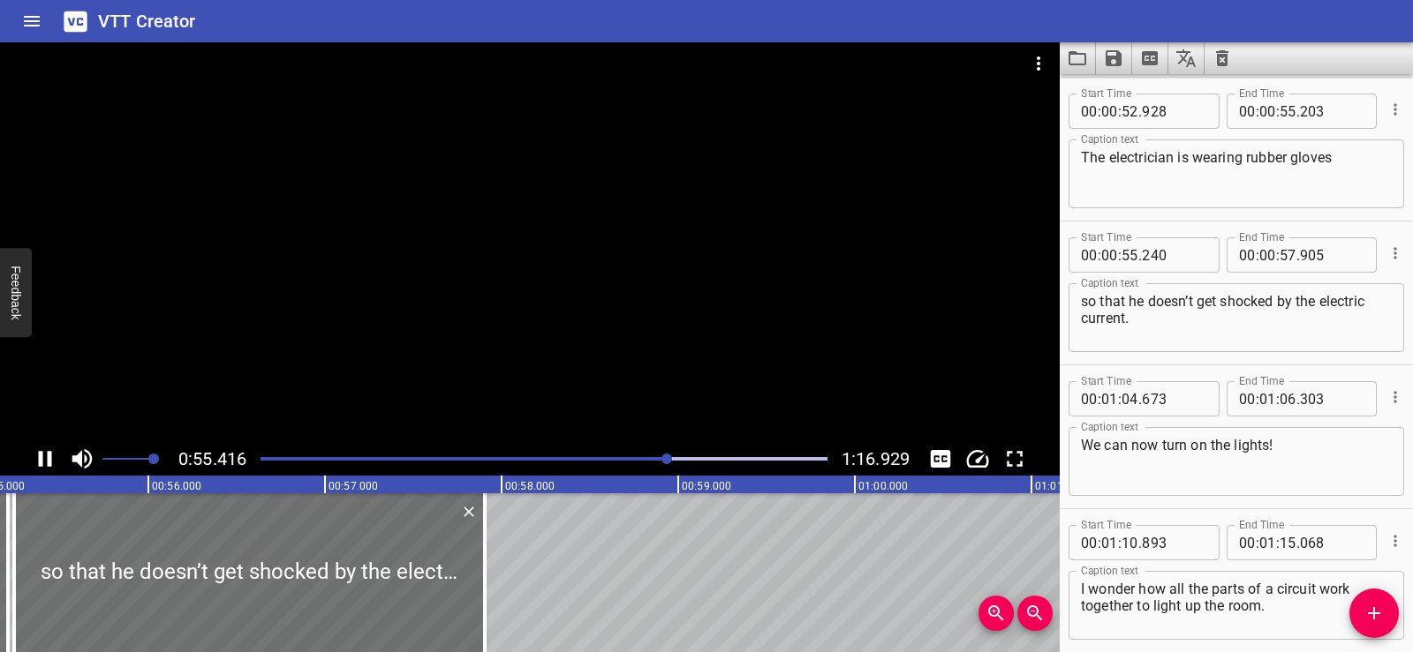
scroll to position [1088, 0]
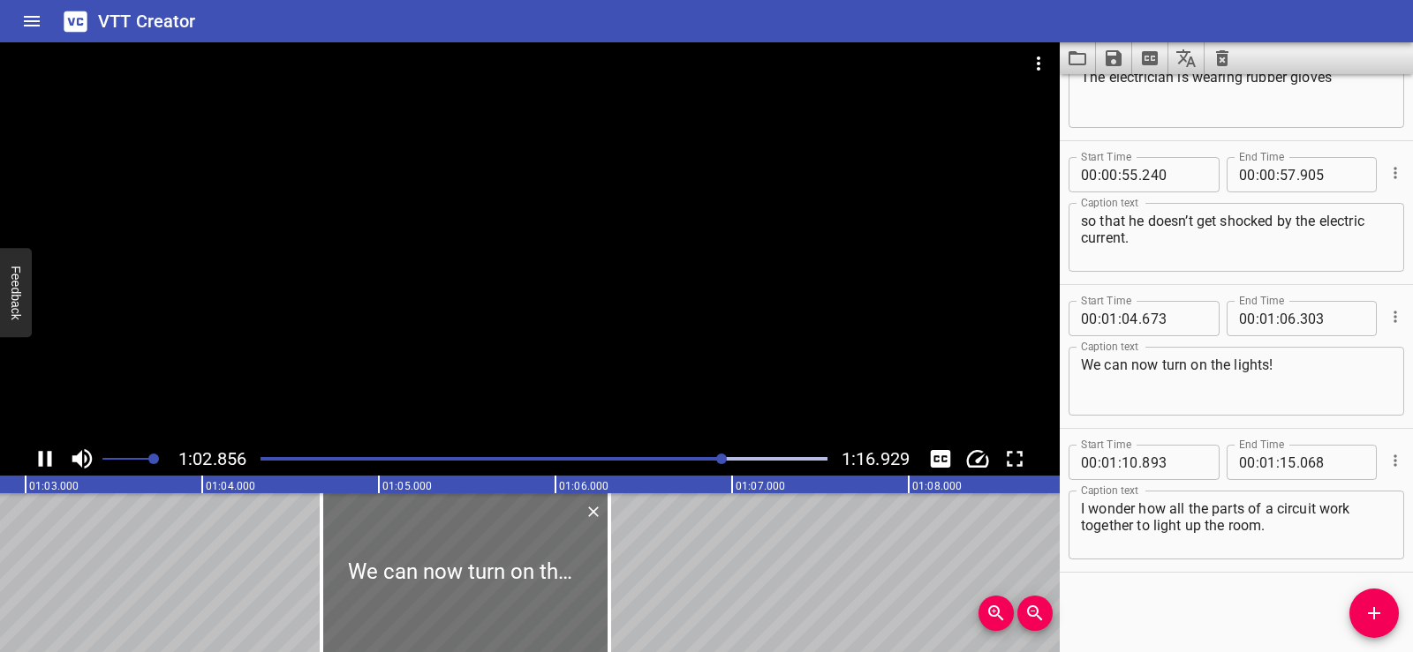
click at [541, 204] on div at bounding box center [529, 242] width 1059 height 400
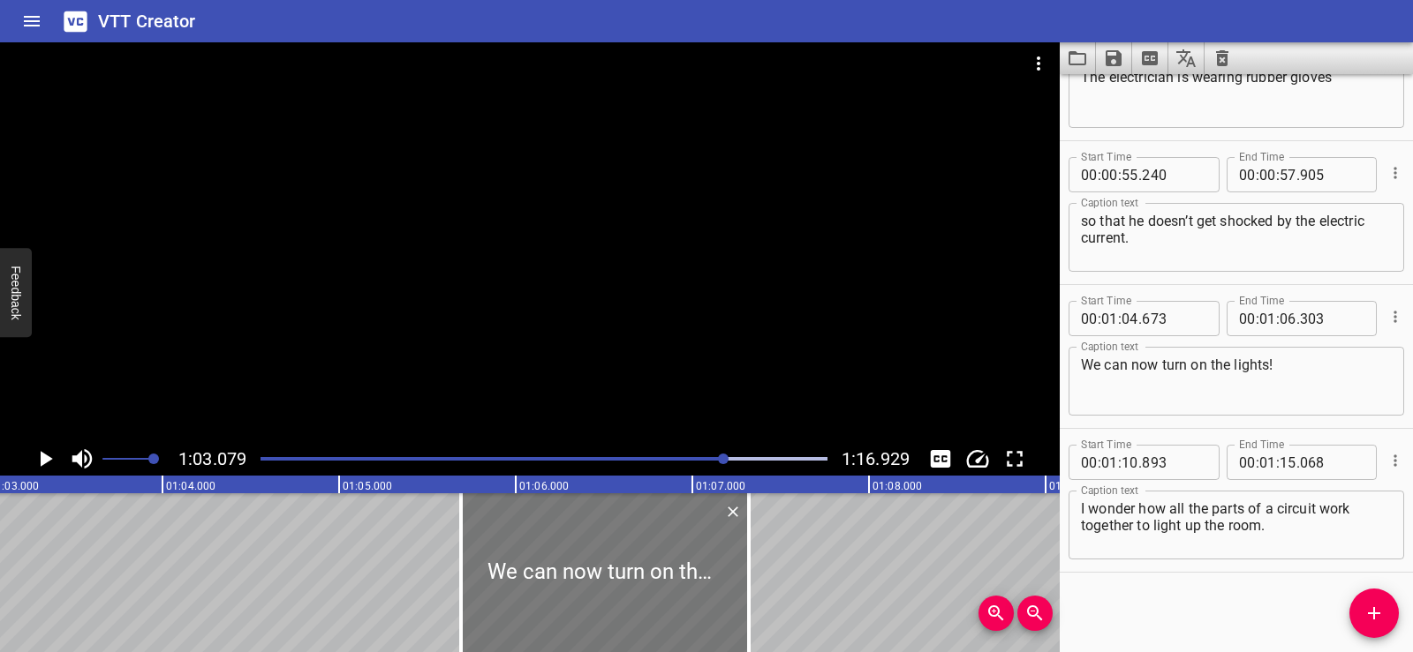
drag, startPoint x: 478, startPoint y: 531, endPoint x: 657, endPoint y: 542, distance: 179.6
click at [657, 542] on div at bounding box center [605, 573] width 288 height 159
type input "05"
type input "688"
type input "07"
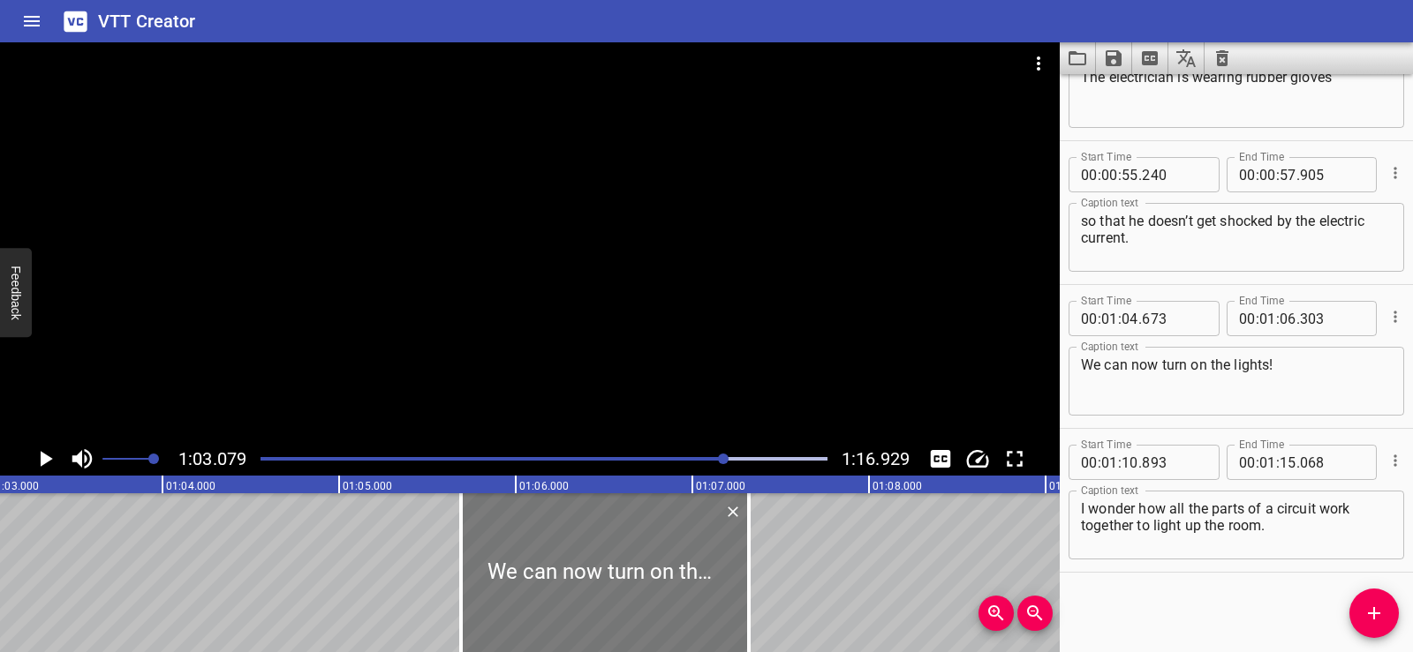
type input "318"
click at [663, 322] on div at bounding box center [529, 242] width 1059 height 400
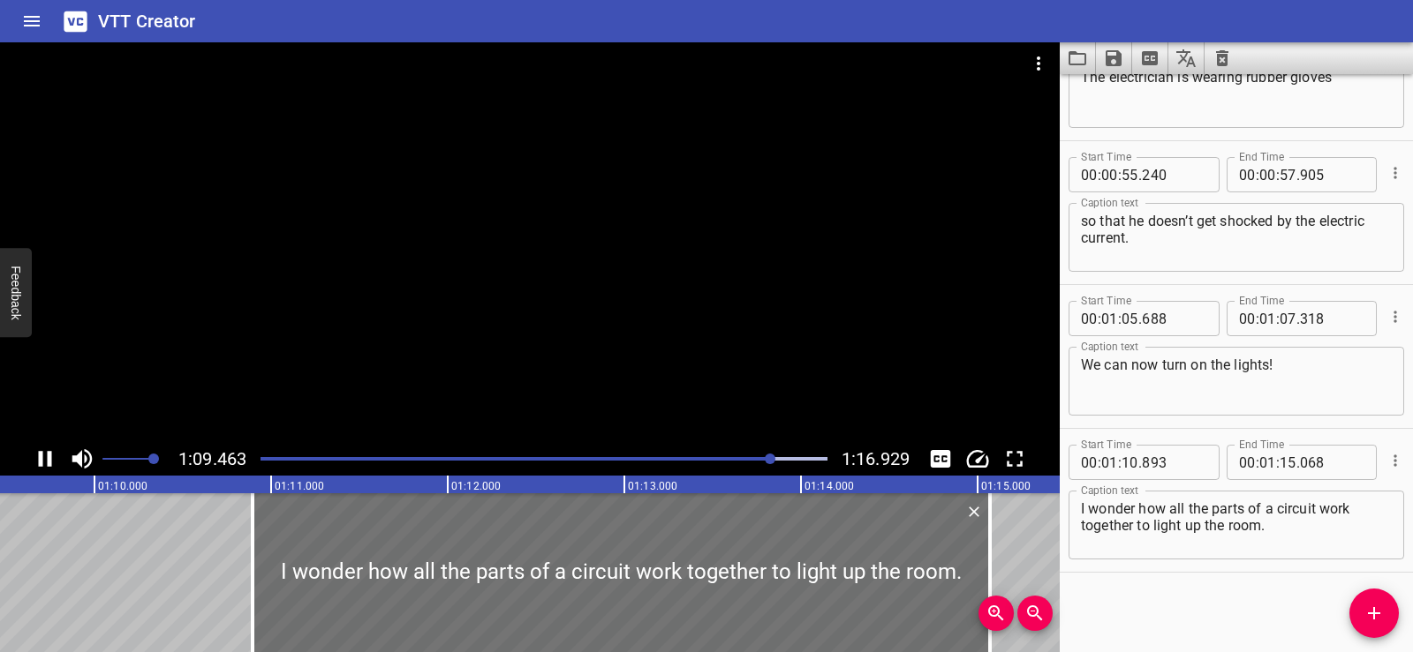
click at [603, 243] on div at bounding box center [529, 242] width 1059 height 400
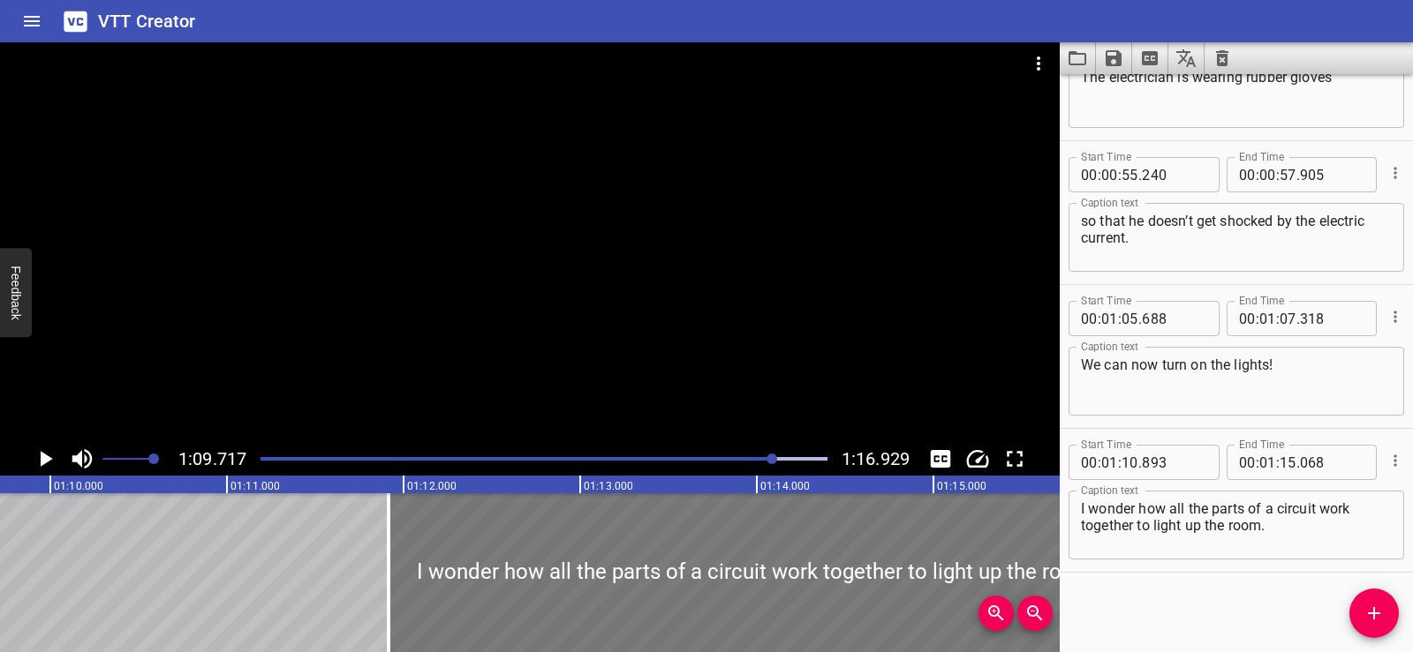
drag, startPoint x: 508, startPoint y: 586, endPoint x: 688, endPoint y: 580, distance: 180.2
click at [688, 580] on div at bounding box center [756, 573] width 737 height 159
type input "11"
type input "913"
type input "16"
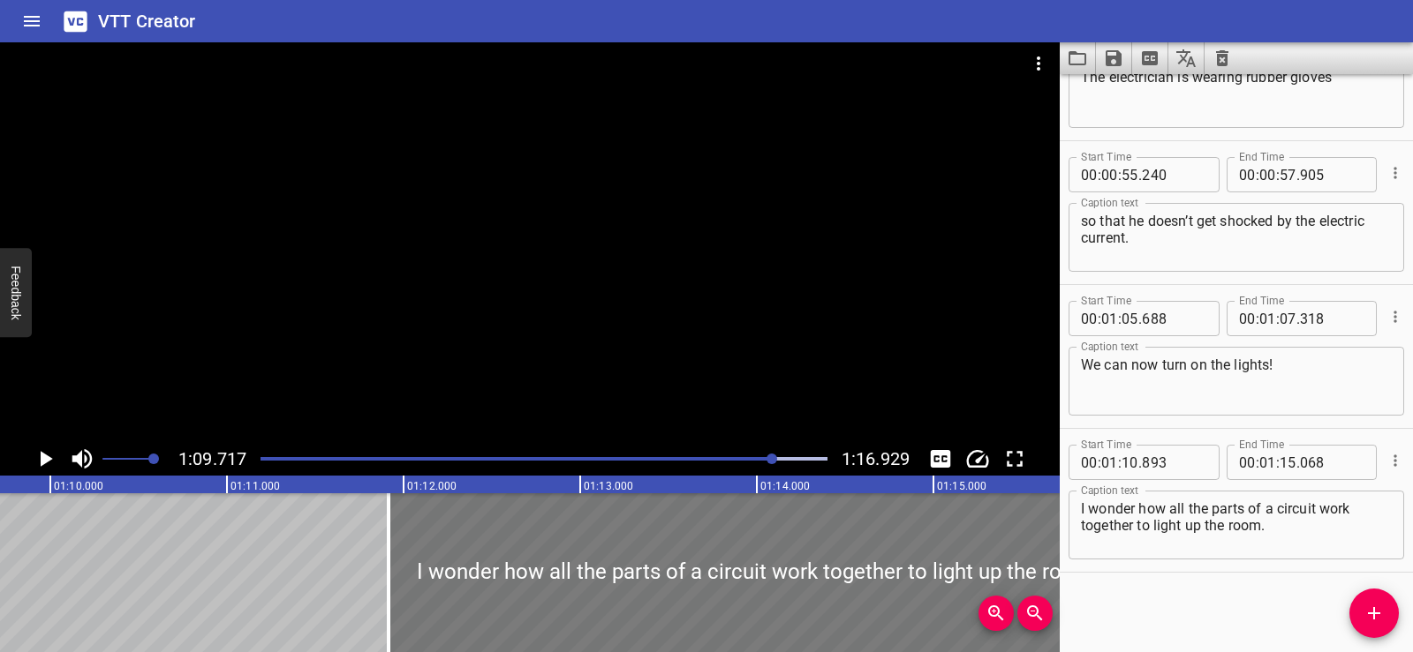
type input "088"
click at [561, 269] on div at bounding box center [529, 242] width 1059 height 400
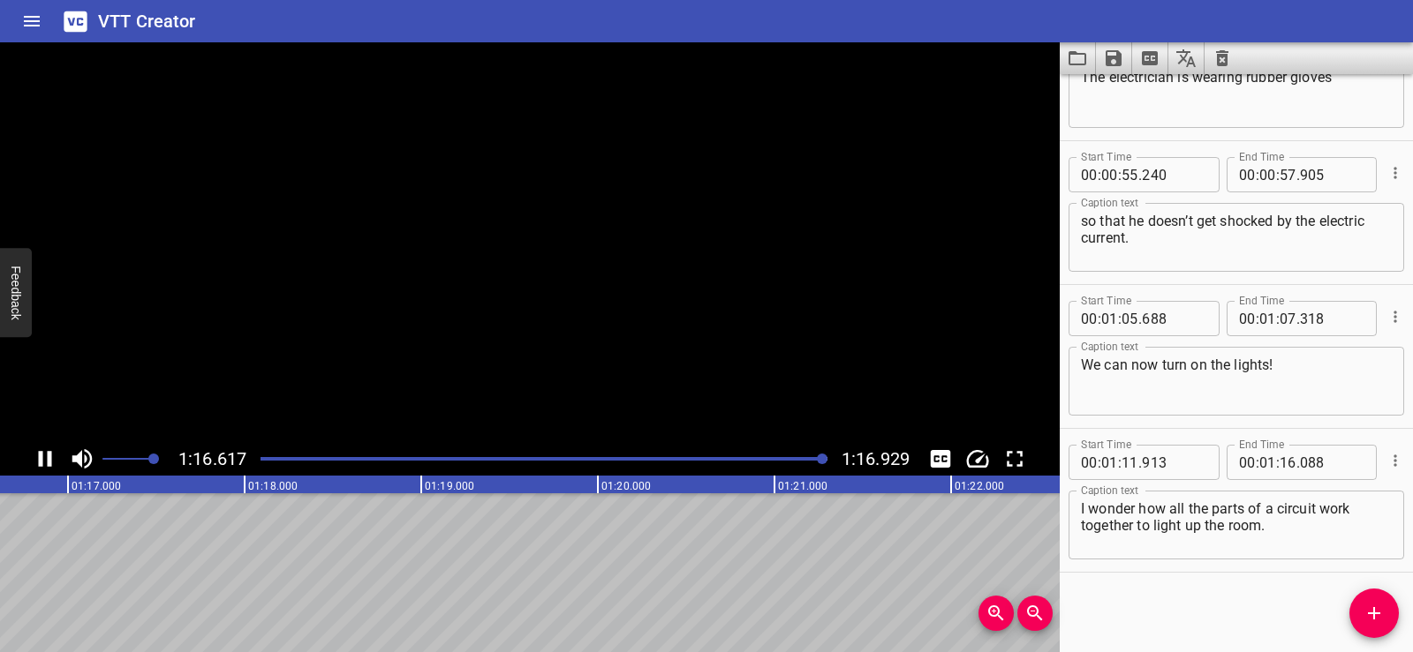
scroll to position [0, 13584]
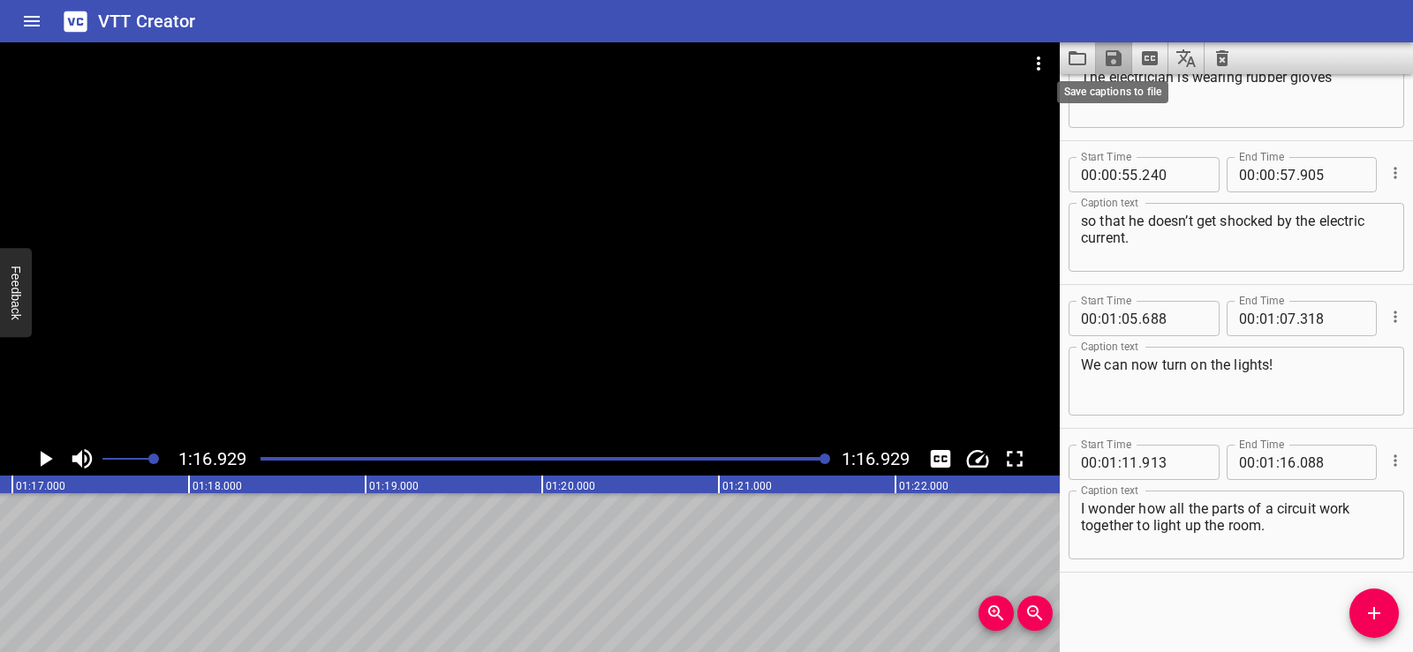
click at [1119, 57] on icon "Save captions to file" at bounding box center [1113, 58] width 16 height 16
click at [1123, 96] on li "Save to VTT file" at bounding box center [1161, 97] width 130 height 32
